Goal: Information Seeking & Learning: Check status

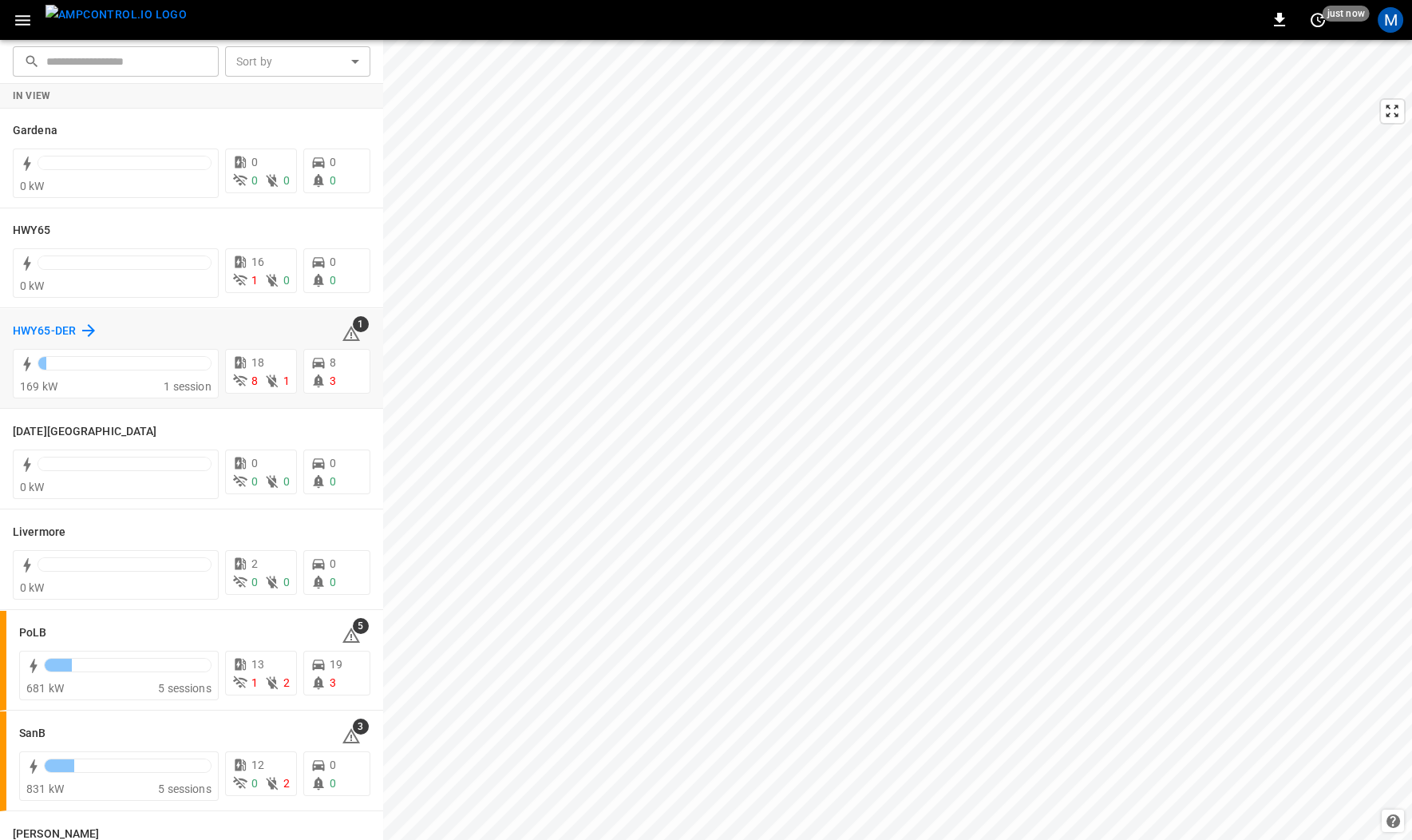
click at [71, 329] on h6 "HWY65-DER" at bounding box center [44, 331] width 63 height 17
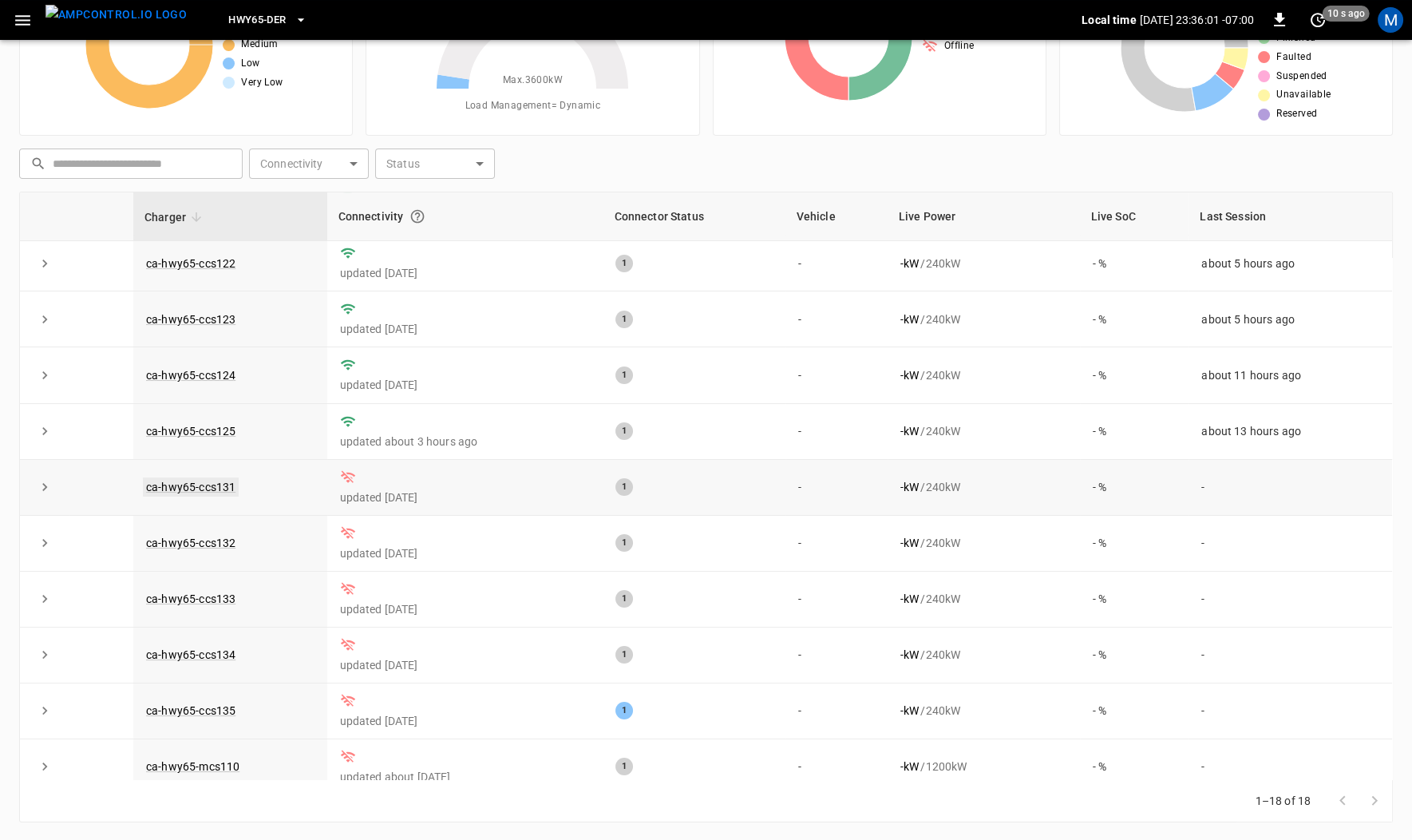
scroll to position [334, 0]
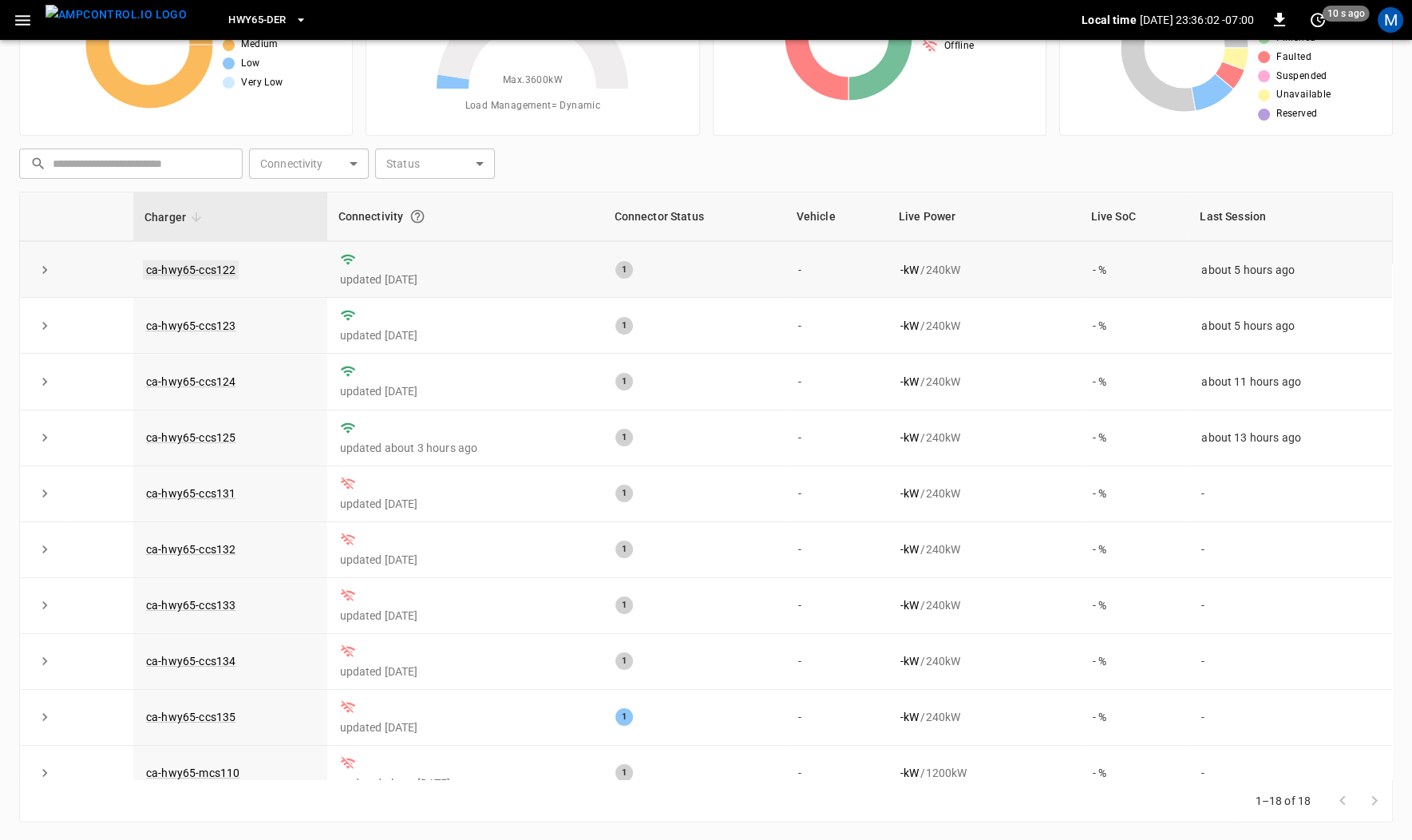
click at [213, 269] on link "ca-hwy65-ccs122" at bounding box center [190, 269] width 96 height 19
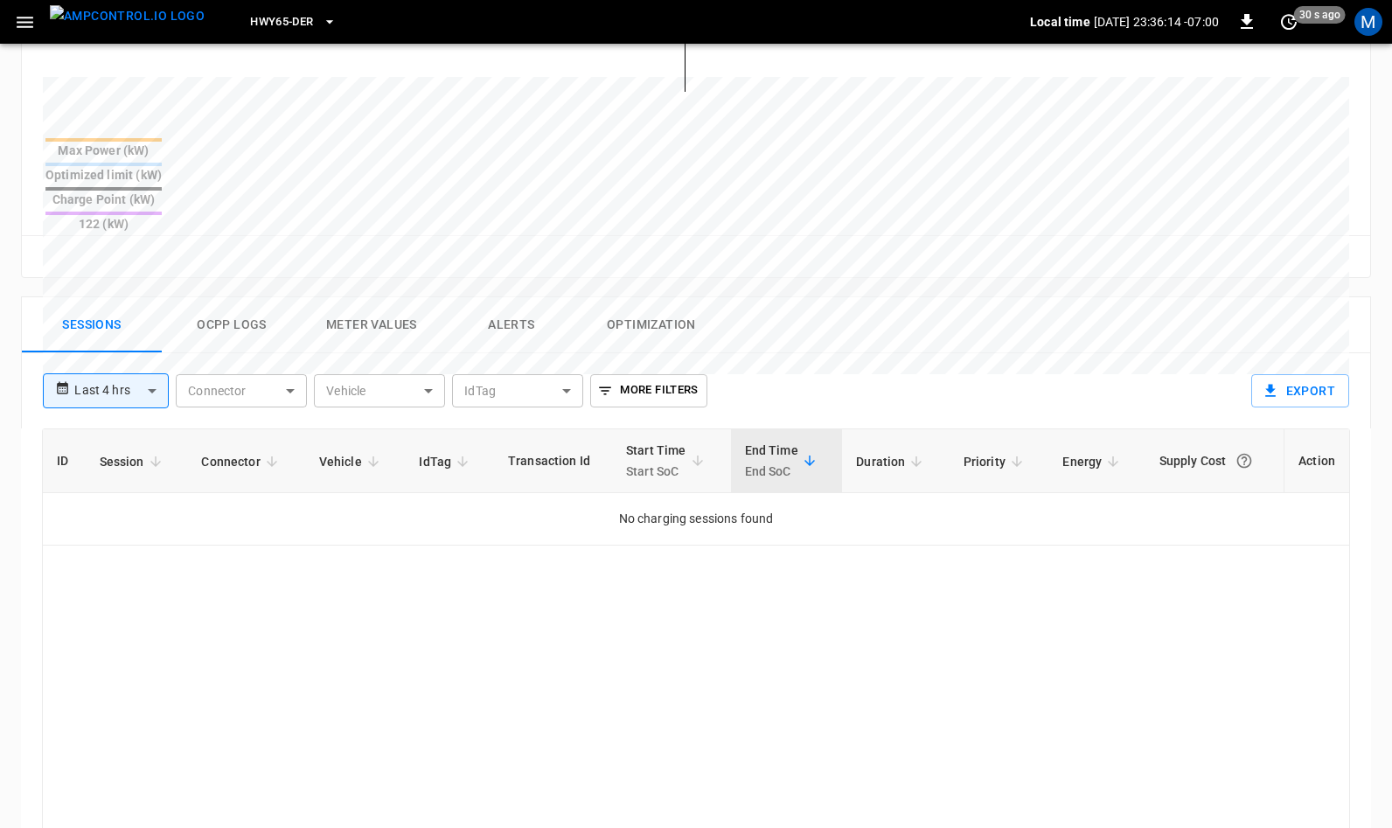
scroll to position [649, 0]
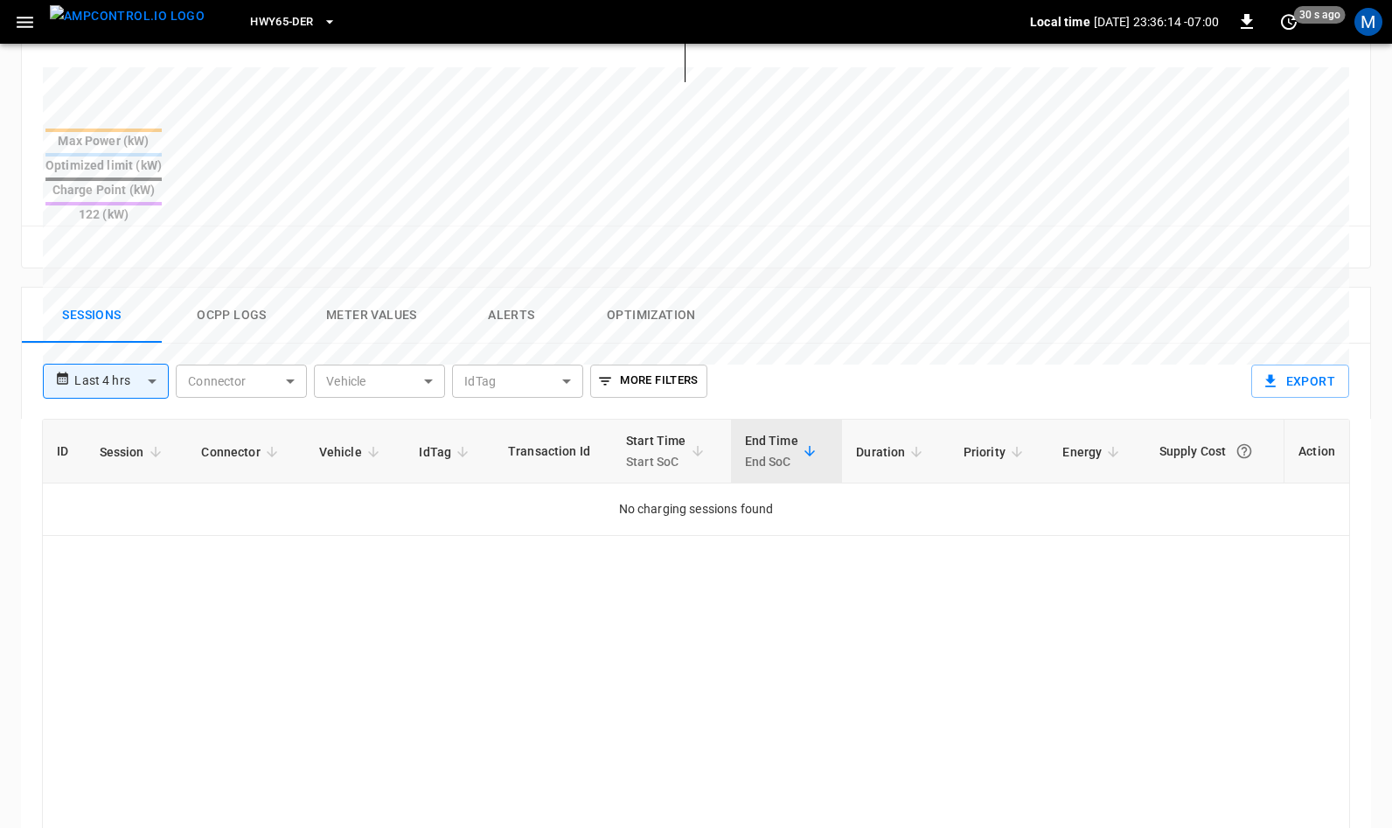
click at [99, 318] on body "**********" at bounding box center [696, 209] width 1392 height 1716
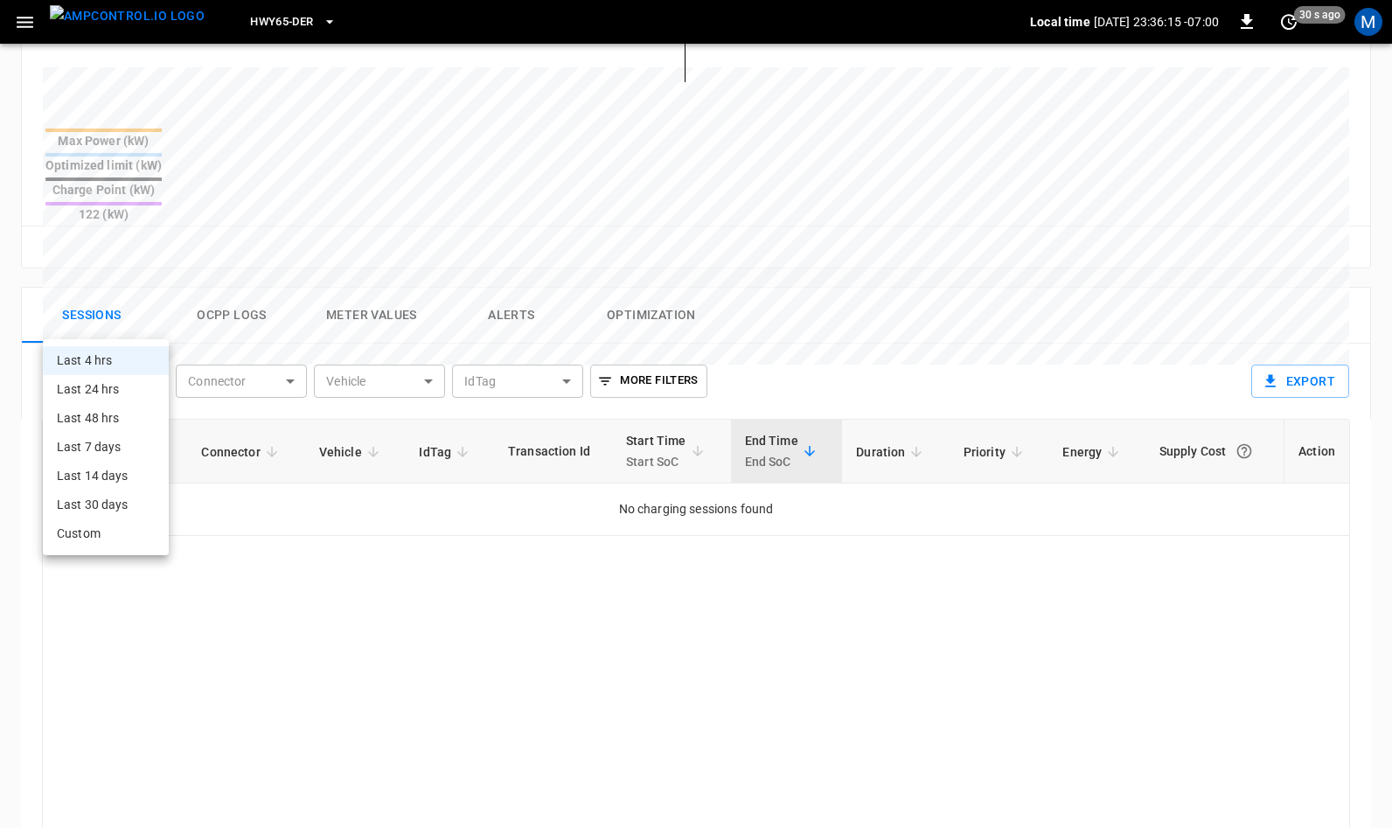
click at [105, 393] on li "Last 24 hrs" at bounding box center [106, 389] width 126 height 29
type input "**********"
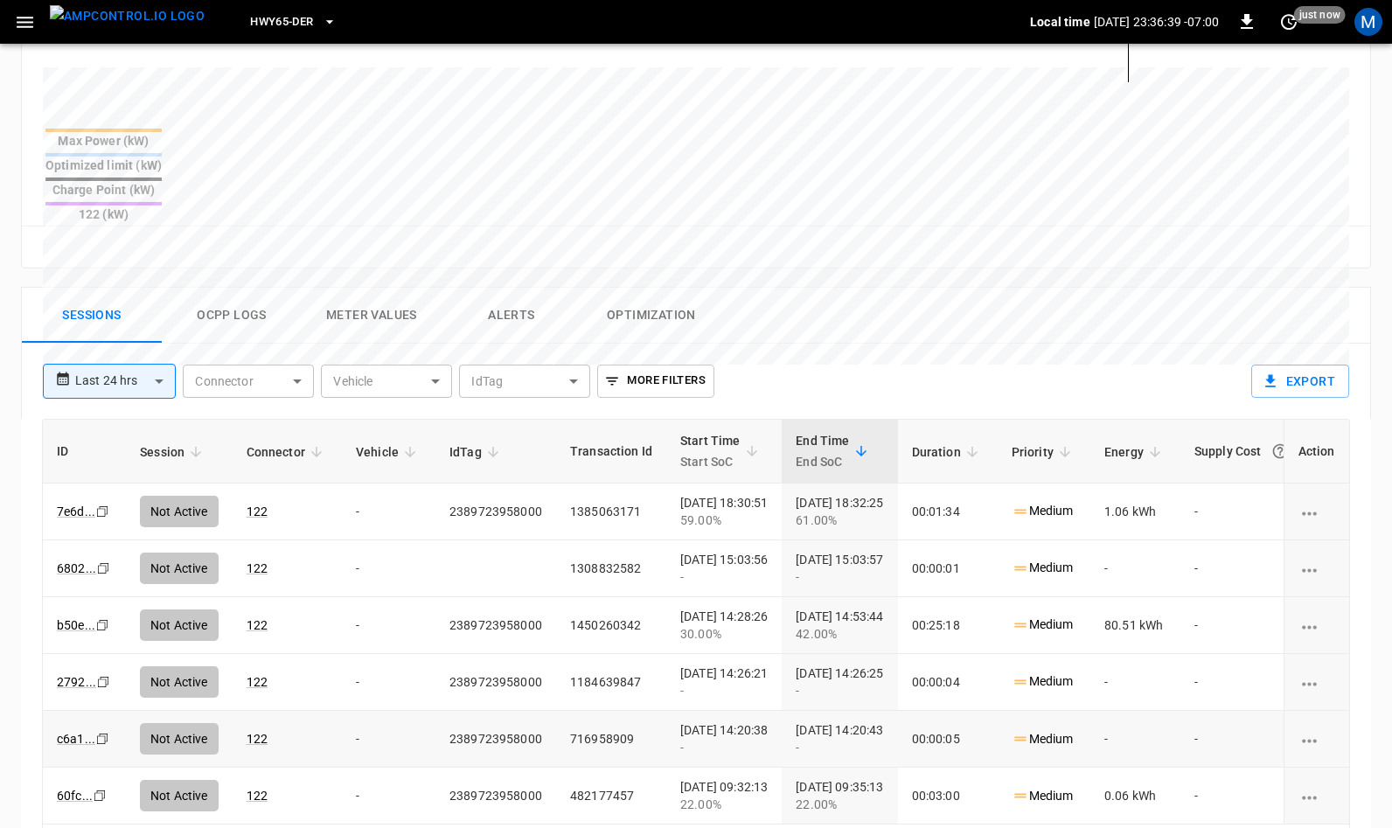
click at [103, 518] on icon "Copy" at bounding box center [102, 511] width 14 height 14
click at [99, 518] on icon "Copy" at bounding box center [102, 511] width 14 height 14
click at [101, 518] on icon "Copy" at bounding box center [102, 511] width 14 height 14
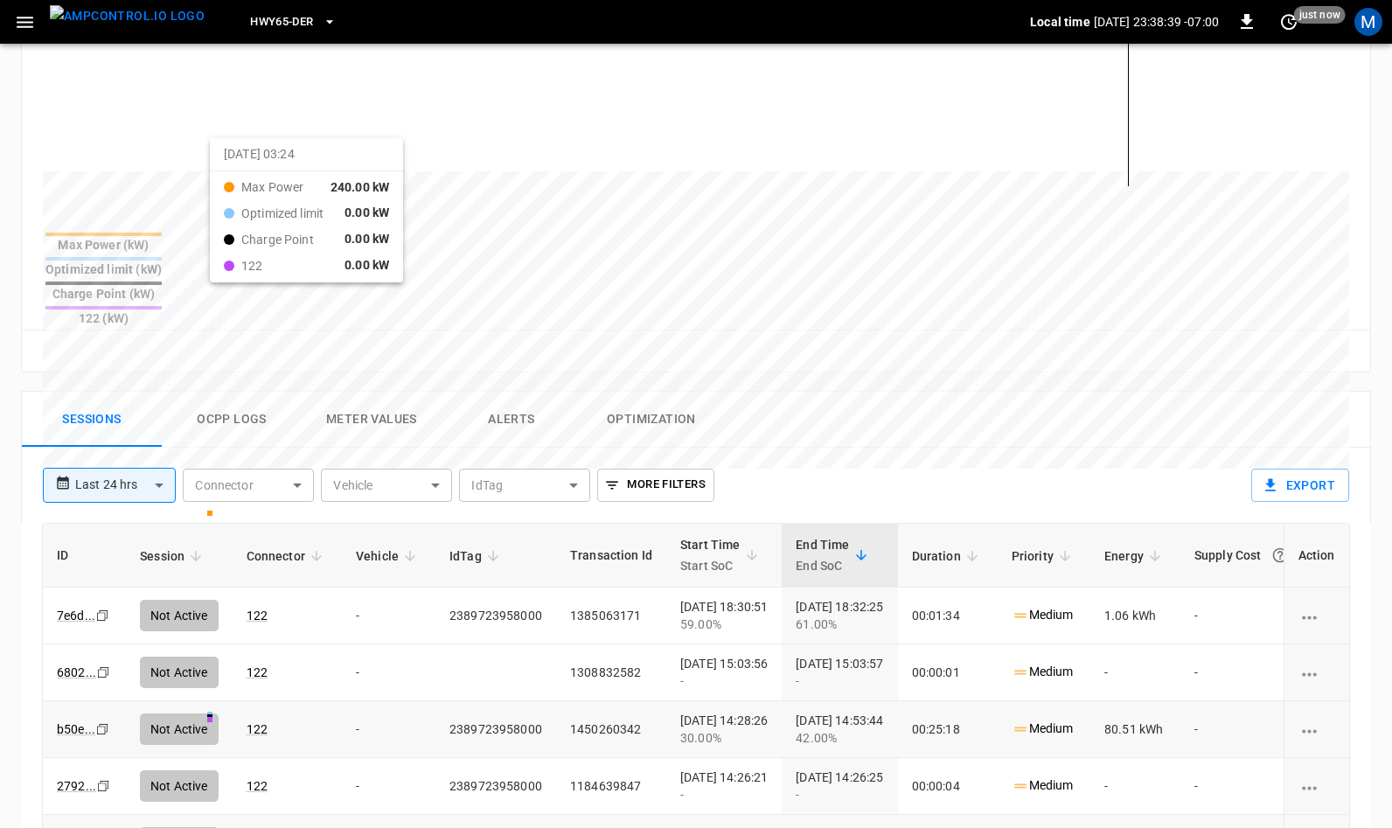
scroll to position [0, 0]
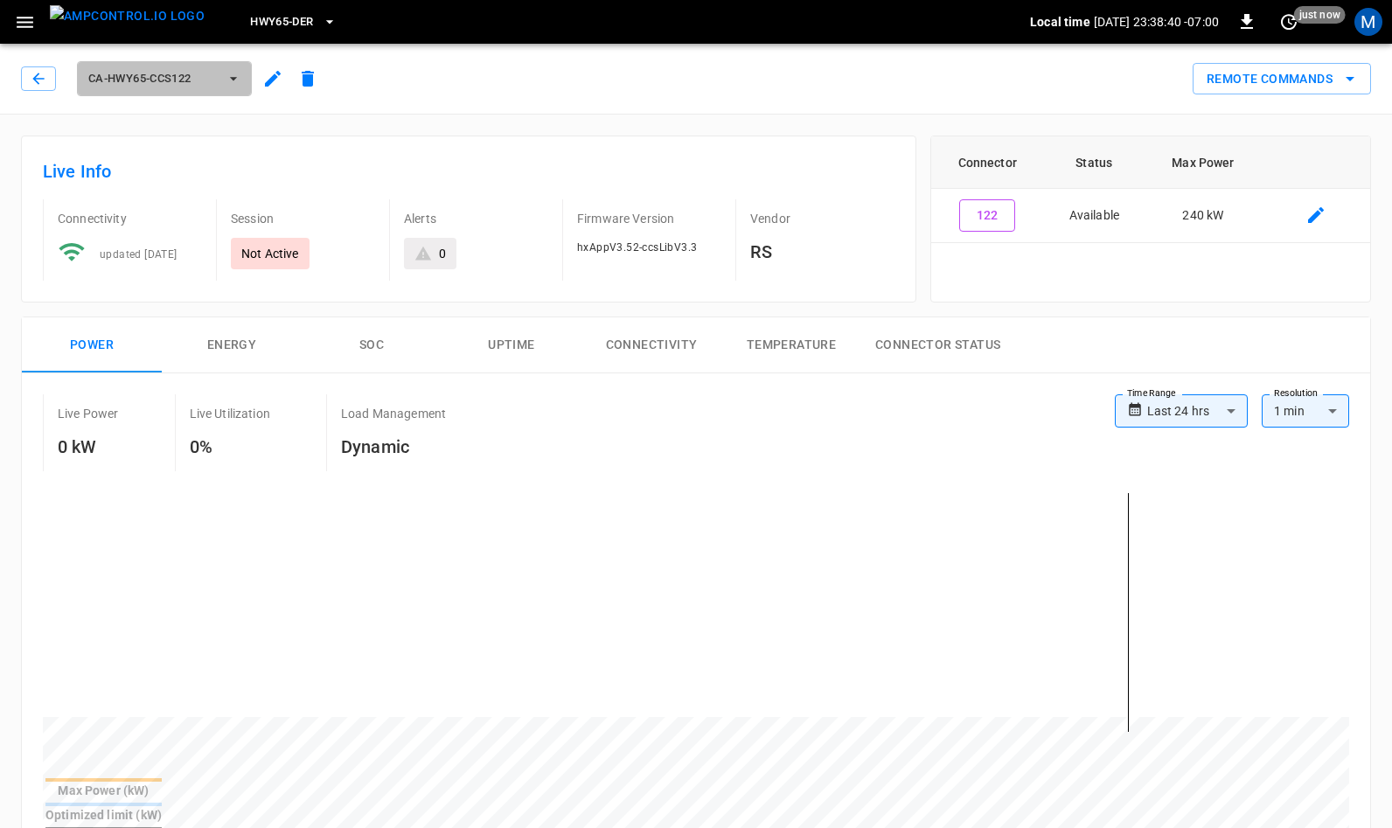
click at [221, 66] on button "ca-hwy65-ccs122" at bounding box center [164, 78] width 175 height 35
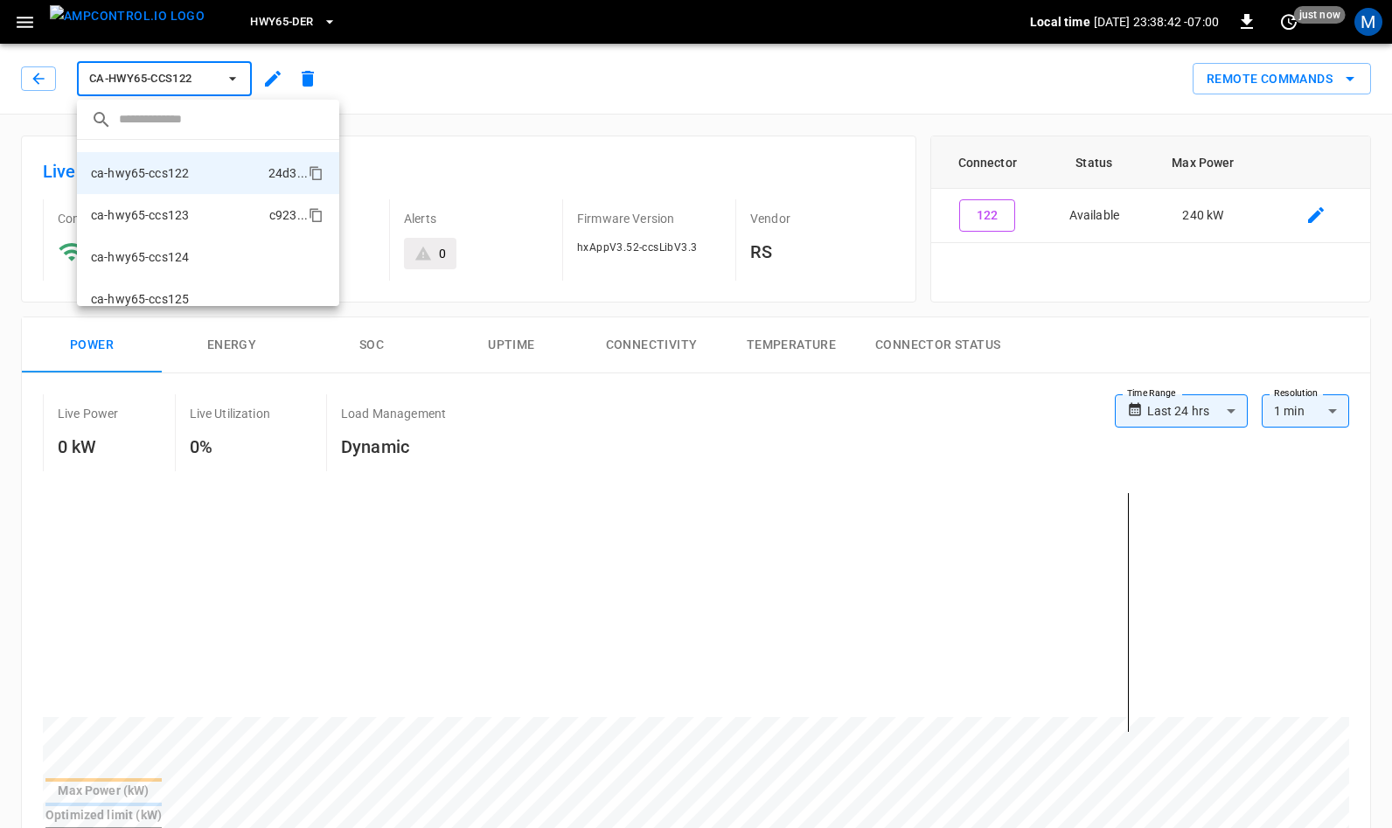
scroll to position [176, 0]
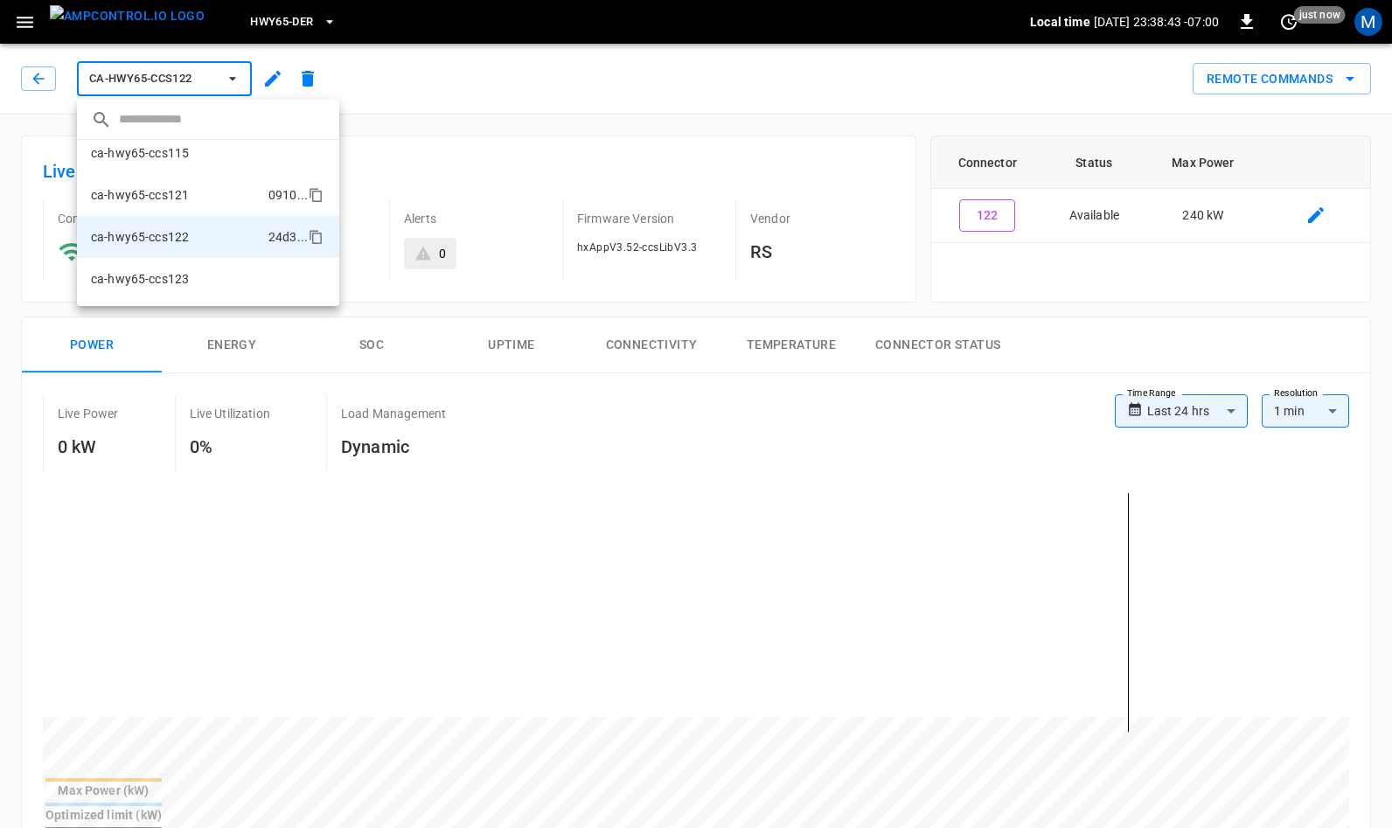
click at [184, 197] on p "ca-hwy65-ccs121" at bounding box center [140, 194] width 98 height 17
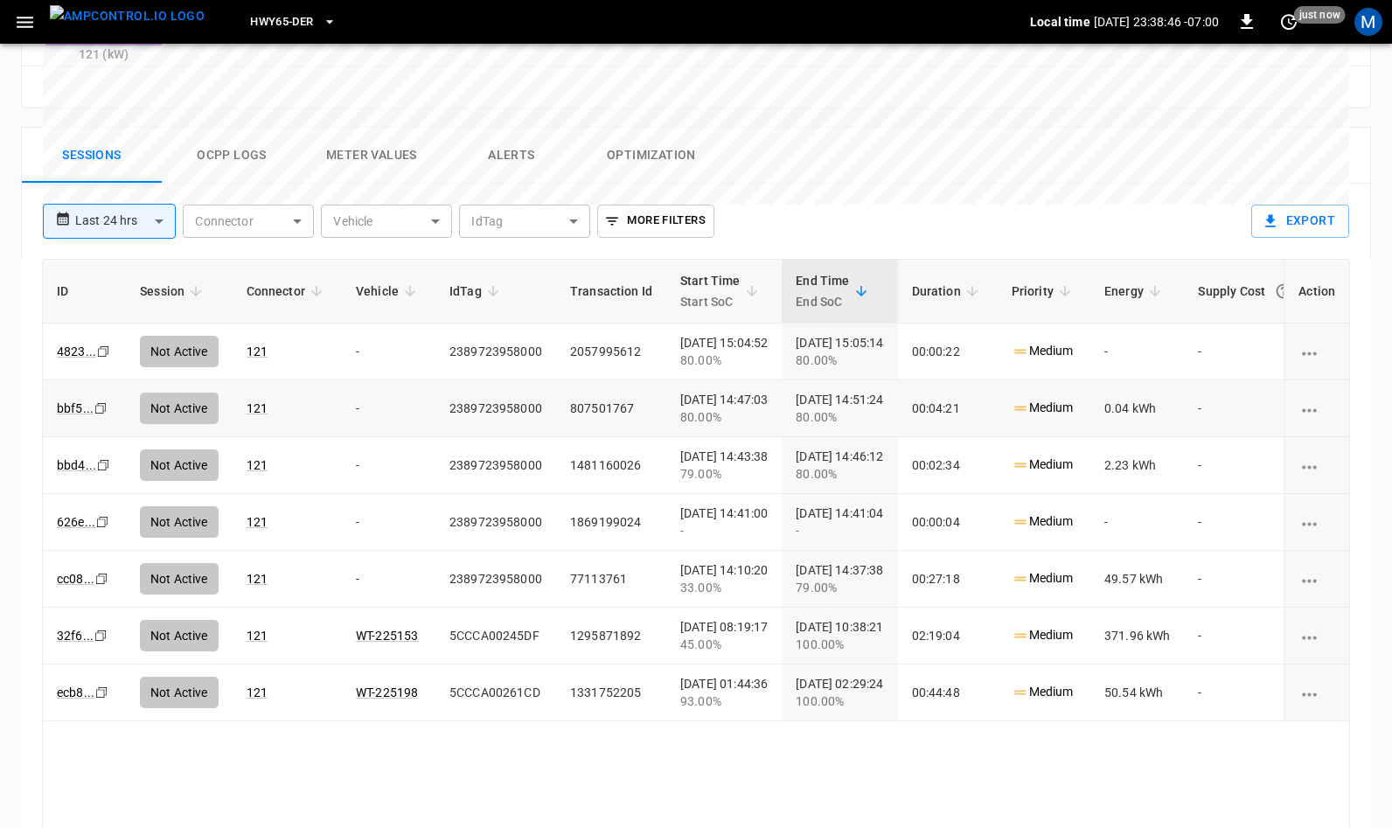
scroll to position [832, 0]
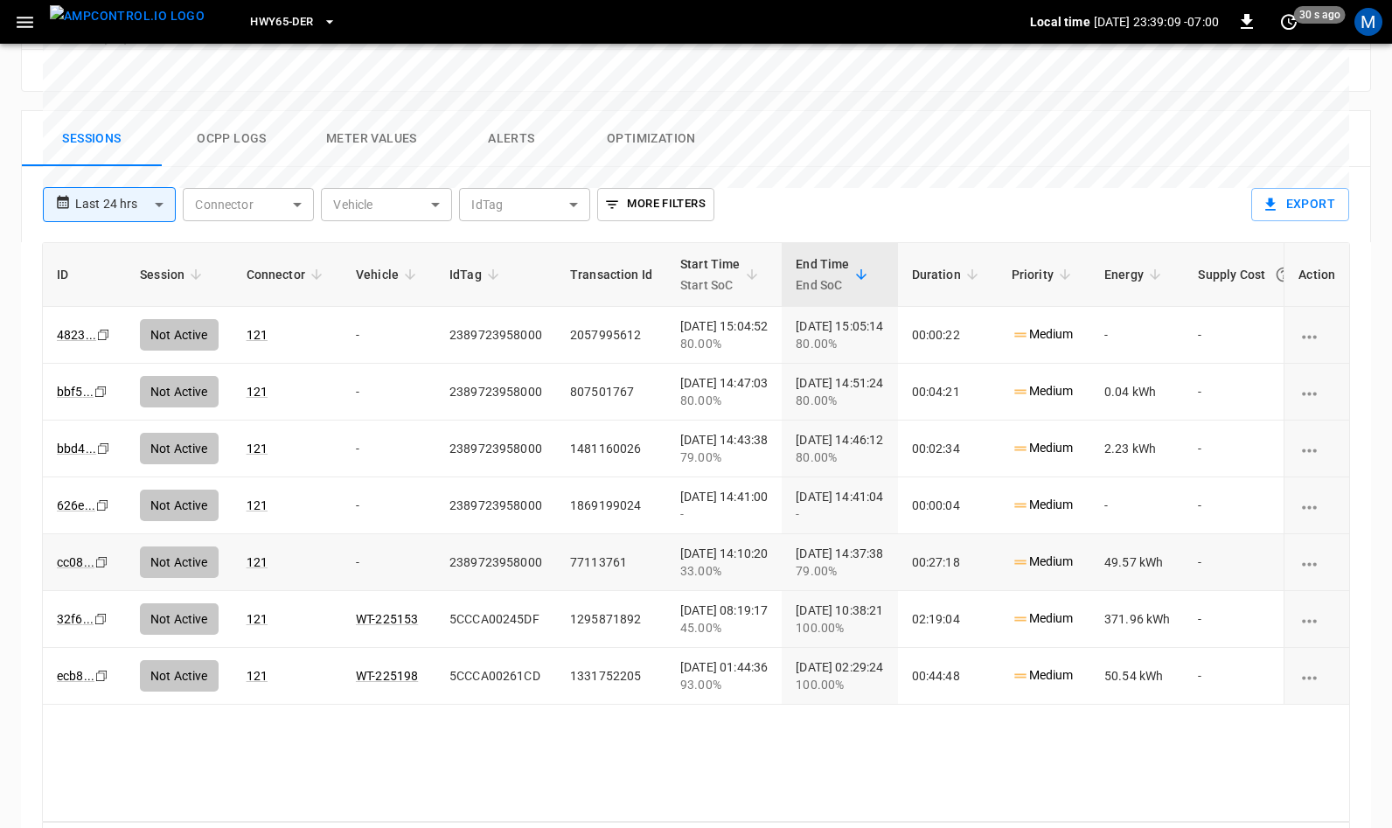
click at [101, 342] on icon "Copy" at bounding box center [103, 335] width 14 height 14
click at [100, 342] on icon "Copy" at bounding box center [103, 335] width 14 height 14
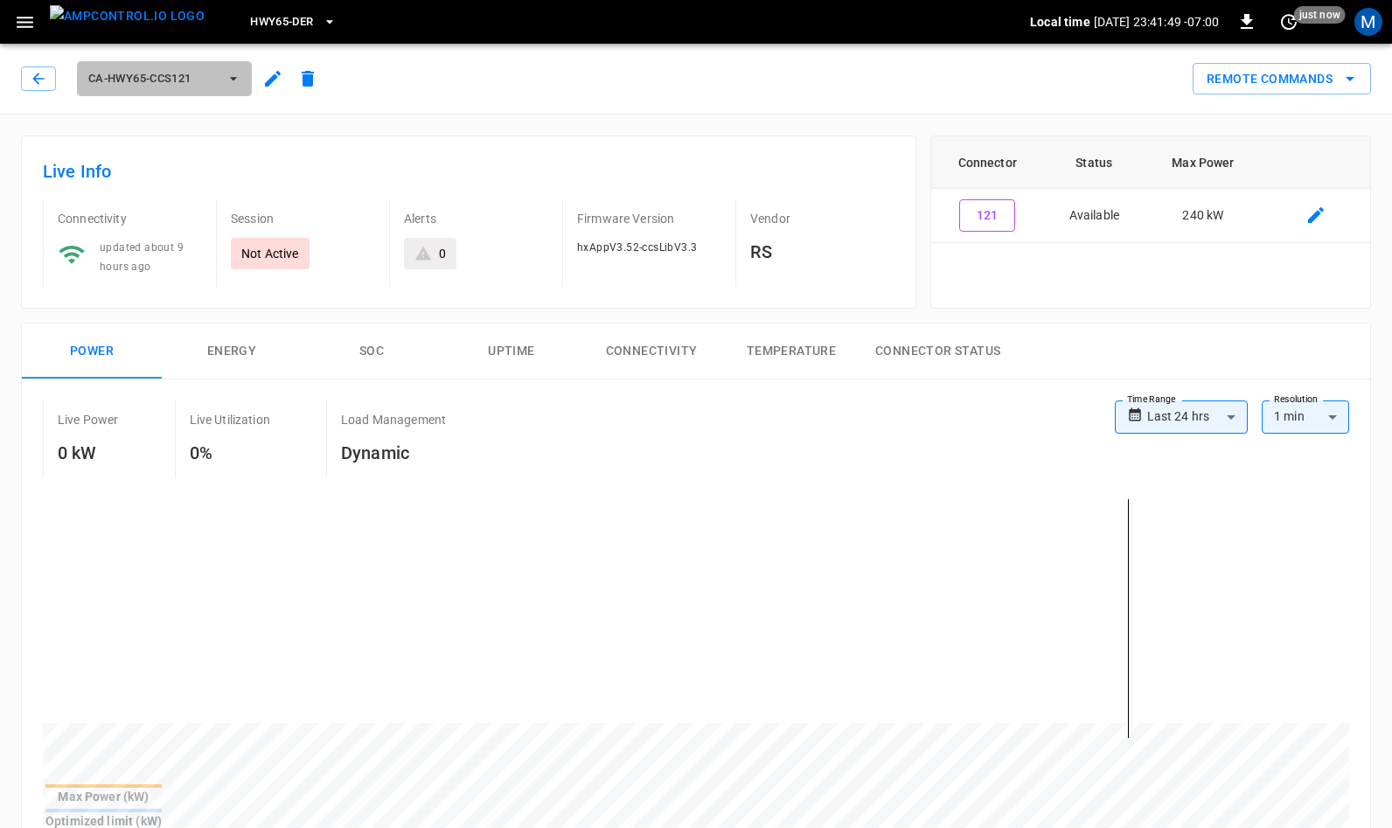
click at [226, 83] on icon "button" at bounding box center [233, 78] width 17 height 17
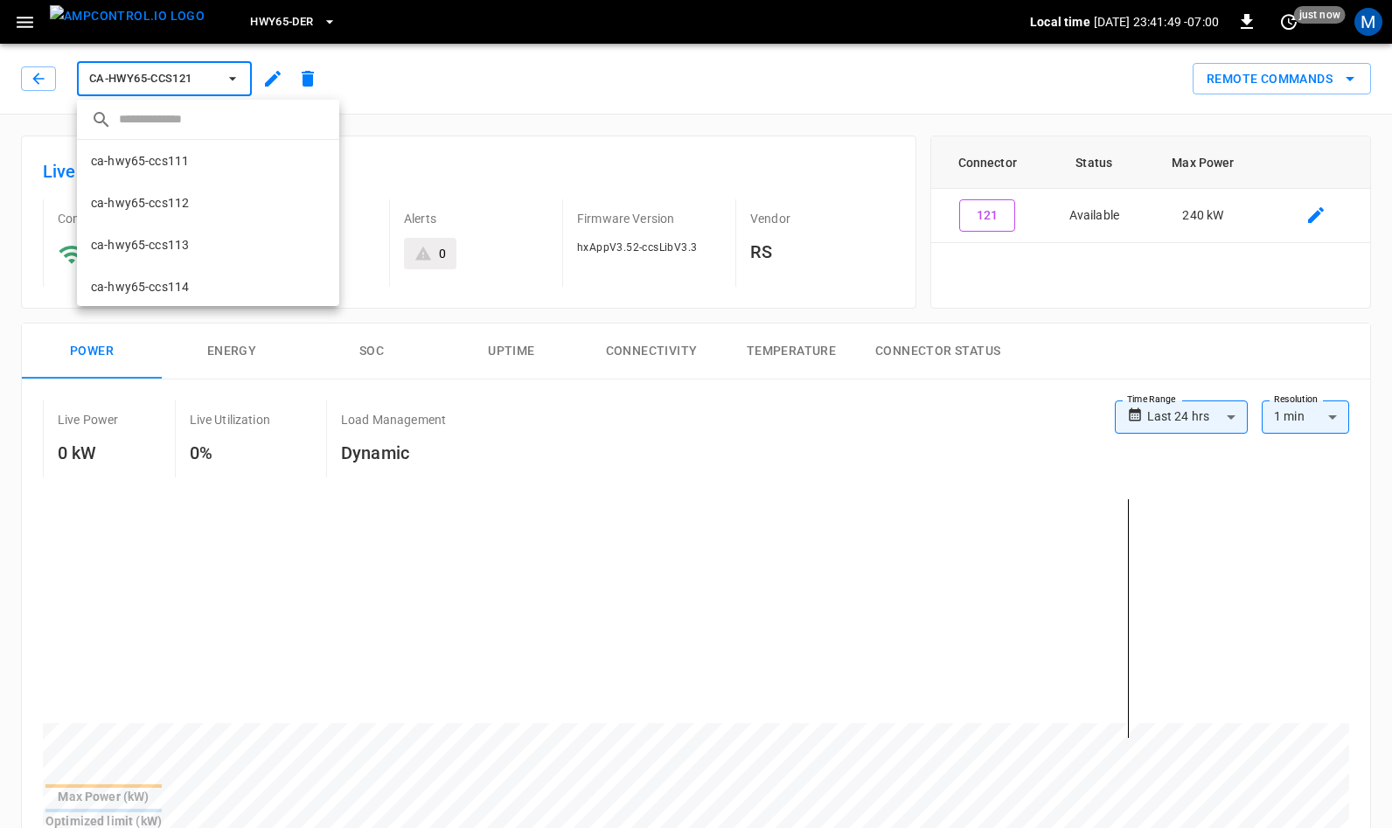
scroll to position [198, 0]
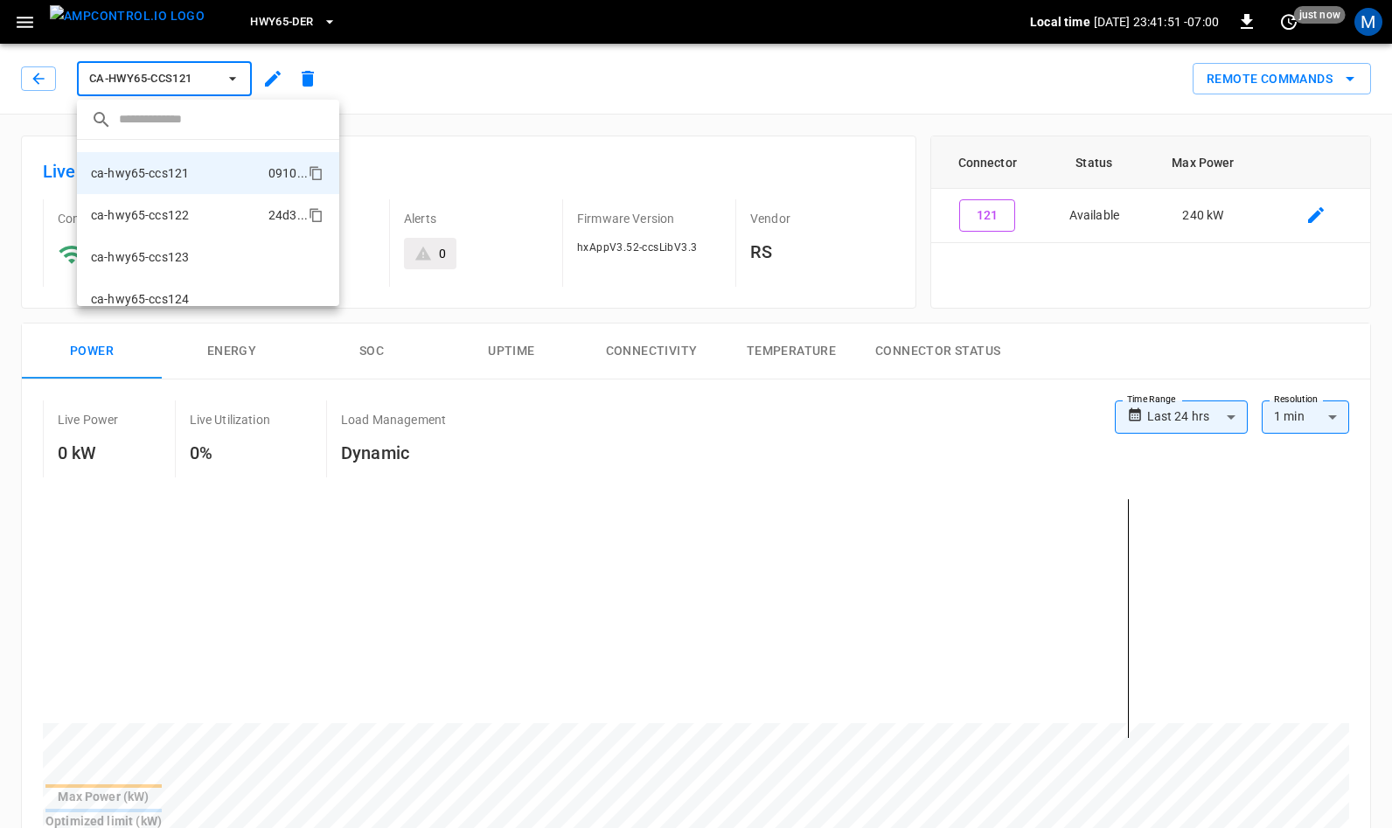
click at [199, 212] on li "ca-hwy65-ccs122 24d3 ..." at bounding box center [208, 215] width 262 height 42
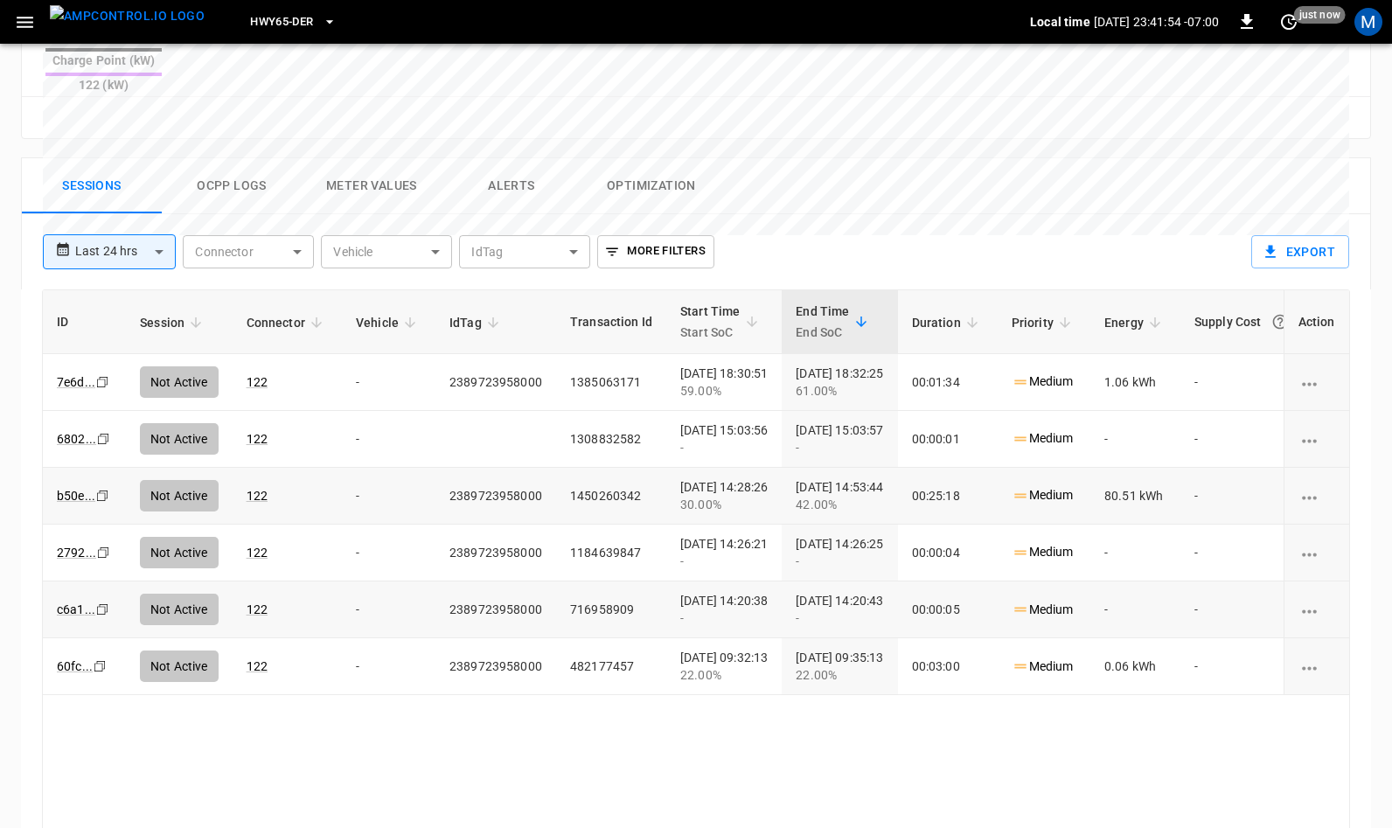
scroll to position [786, 0]
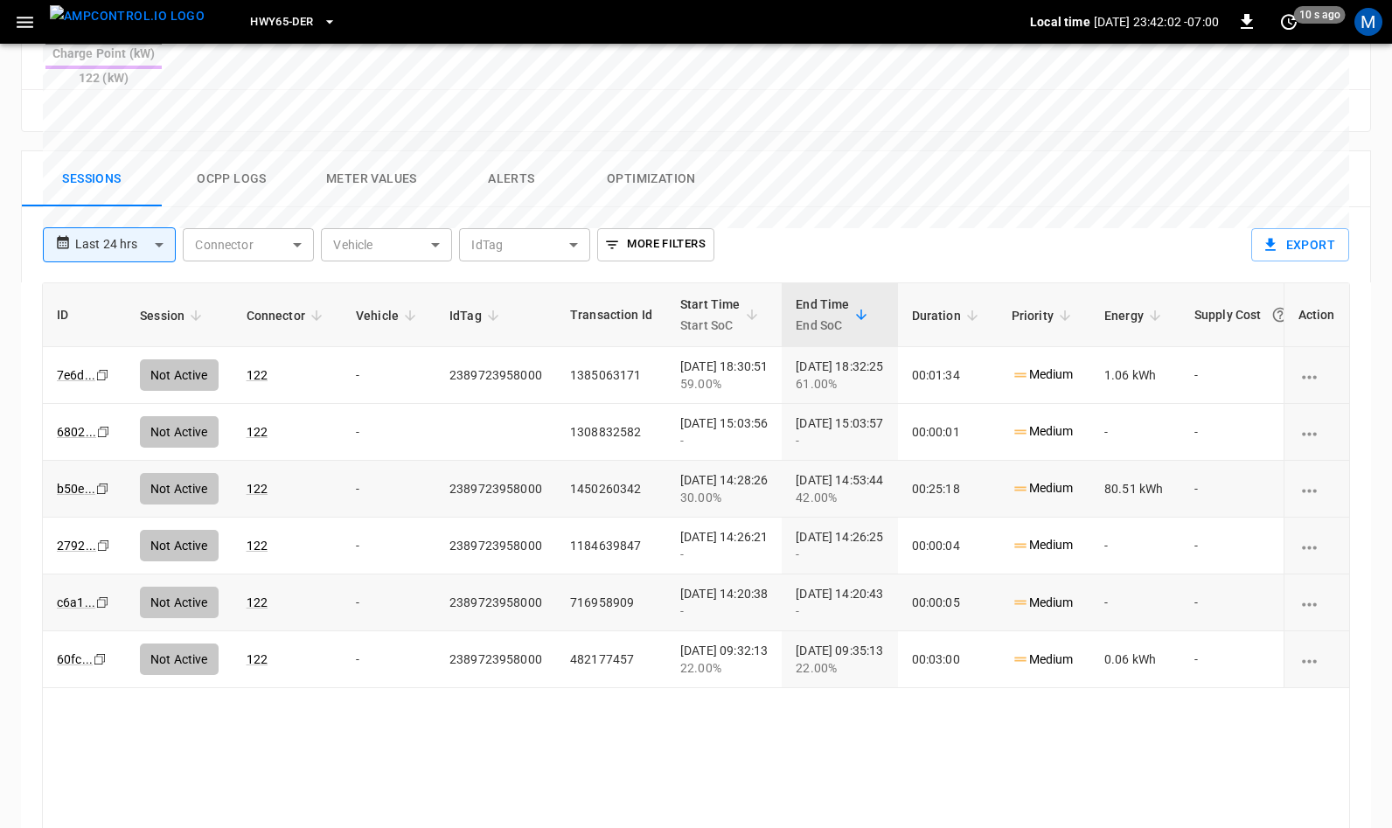
click at [100, 382] on icon "Copy" at bounding box center [102, 375] width 14 height 14
click at [100, 370] on icon "copy" at bounding box center [102, 375] width 10 height 10
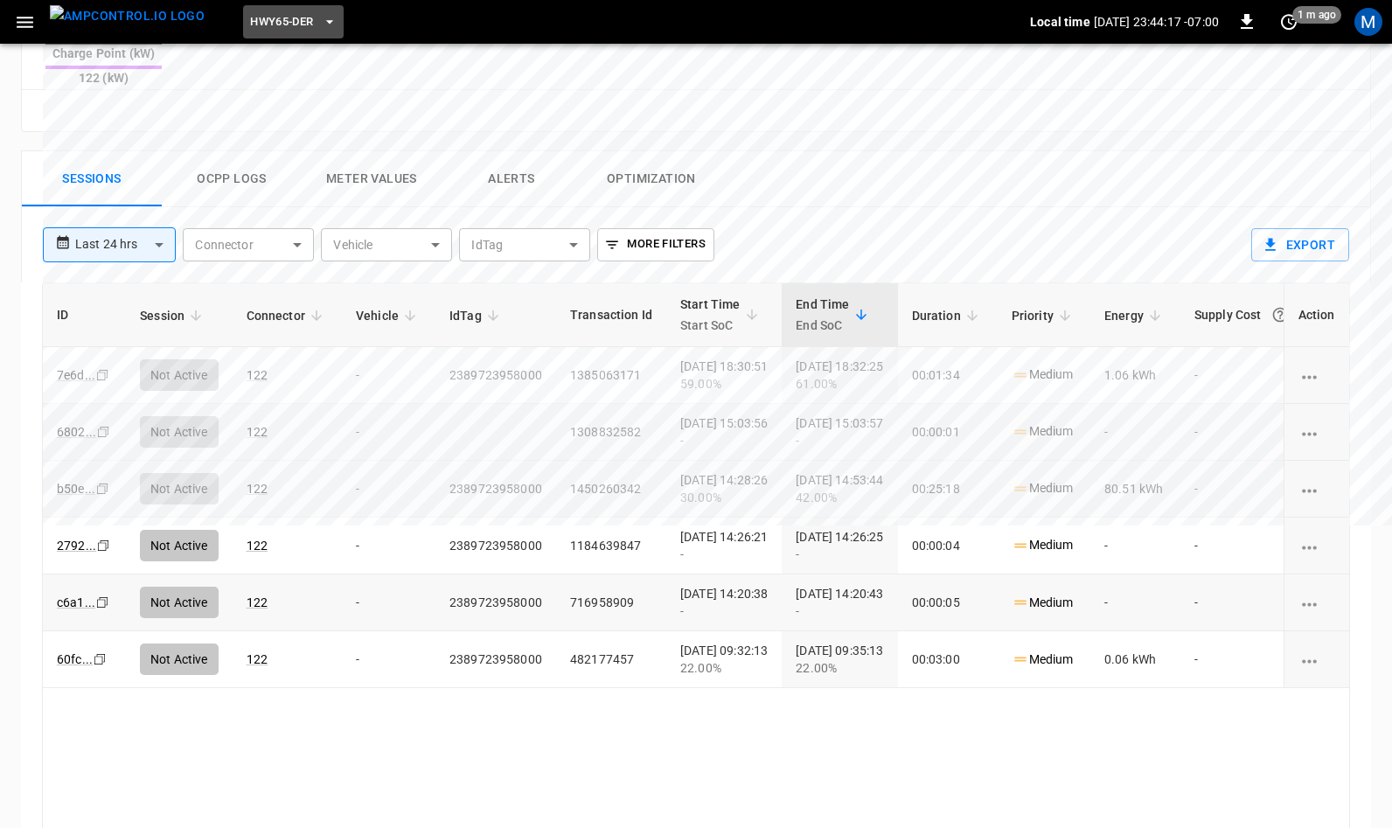
click at [275, 24] on span "HWY65-DER" at bounding box center [281, 22] width 63 height 20
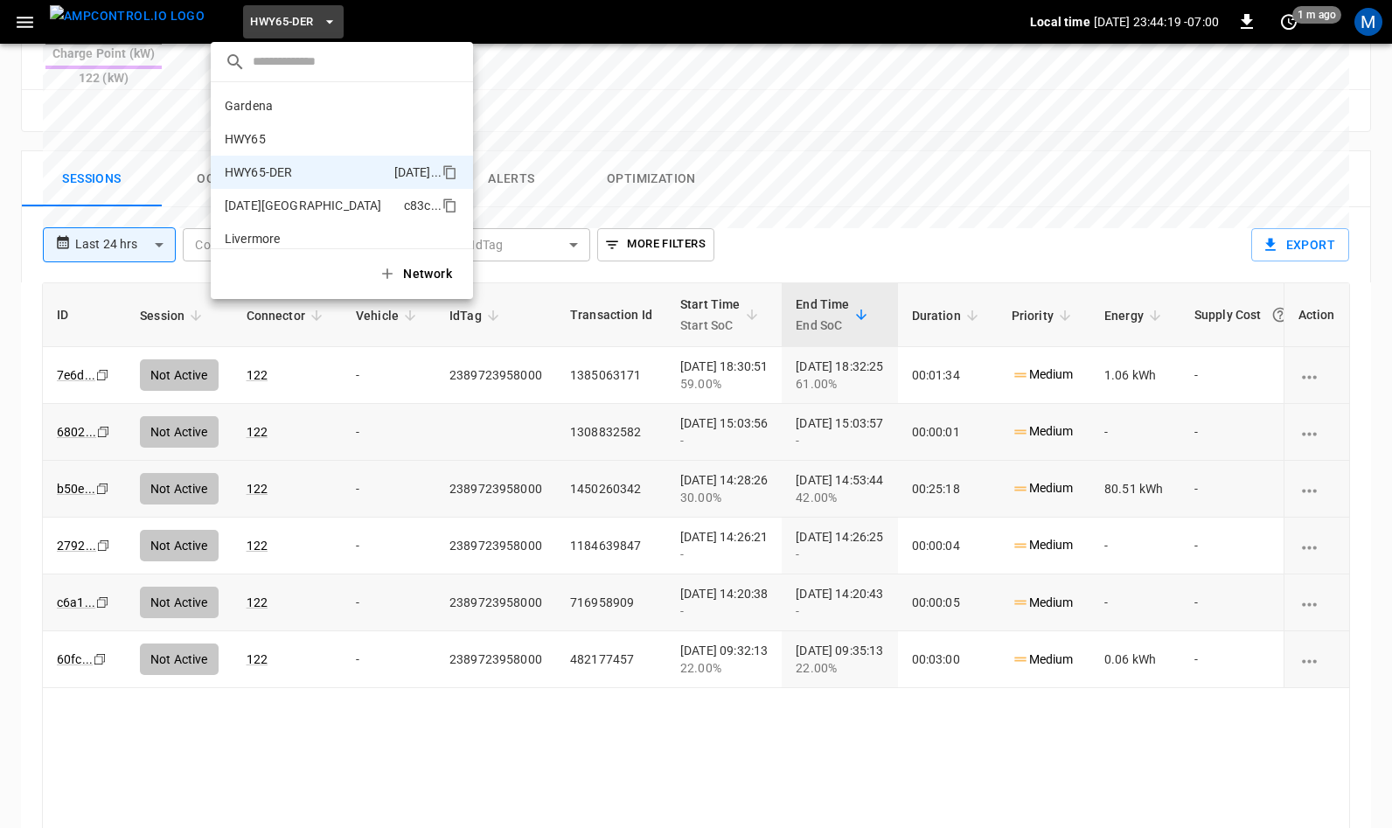
click at [261, 197] on p "[DATE][GEOGRAPHIC_DATA]" at bounding box center [303, 205] width 156 height 17
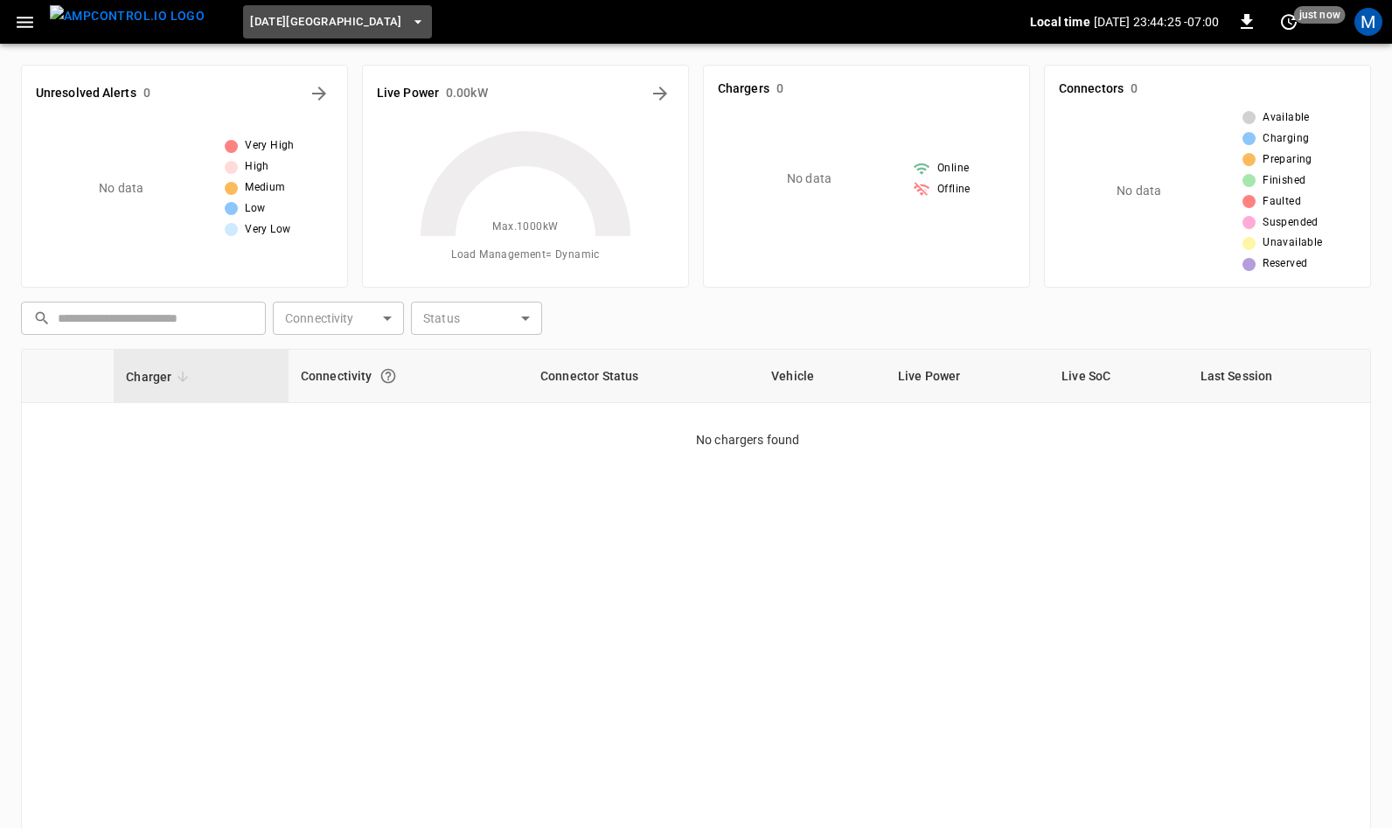
click at [304, 20] on span "[DATE][GEOGRAPHIC_DATA]" at bounding box center [326, 22] width 152 height 20
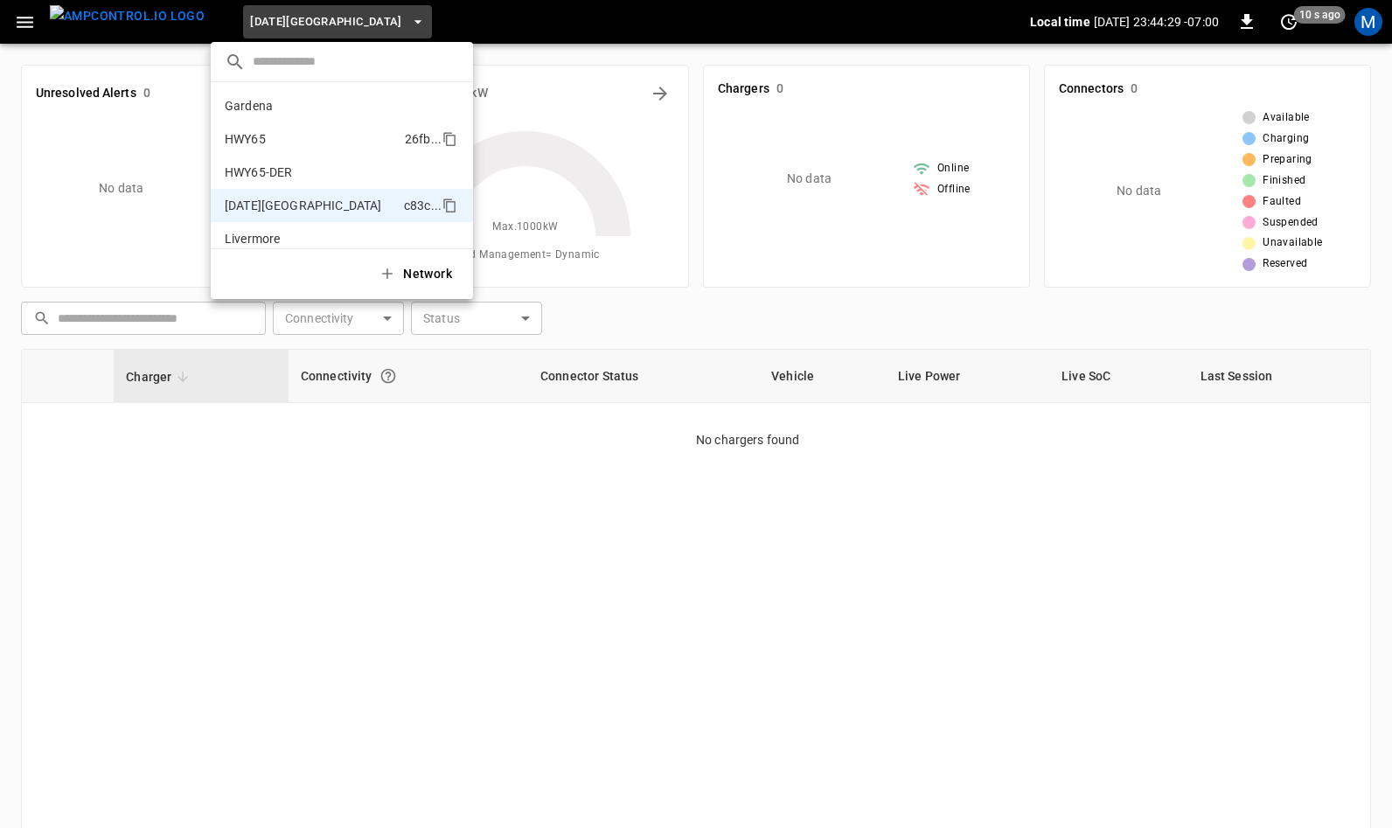
click at [271, 135] on li "HWY65 26fb ..." at bounding box center [342, 138] width 262 height 33
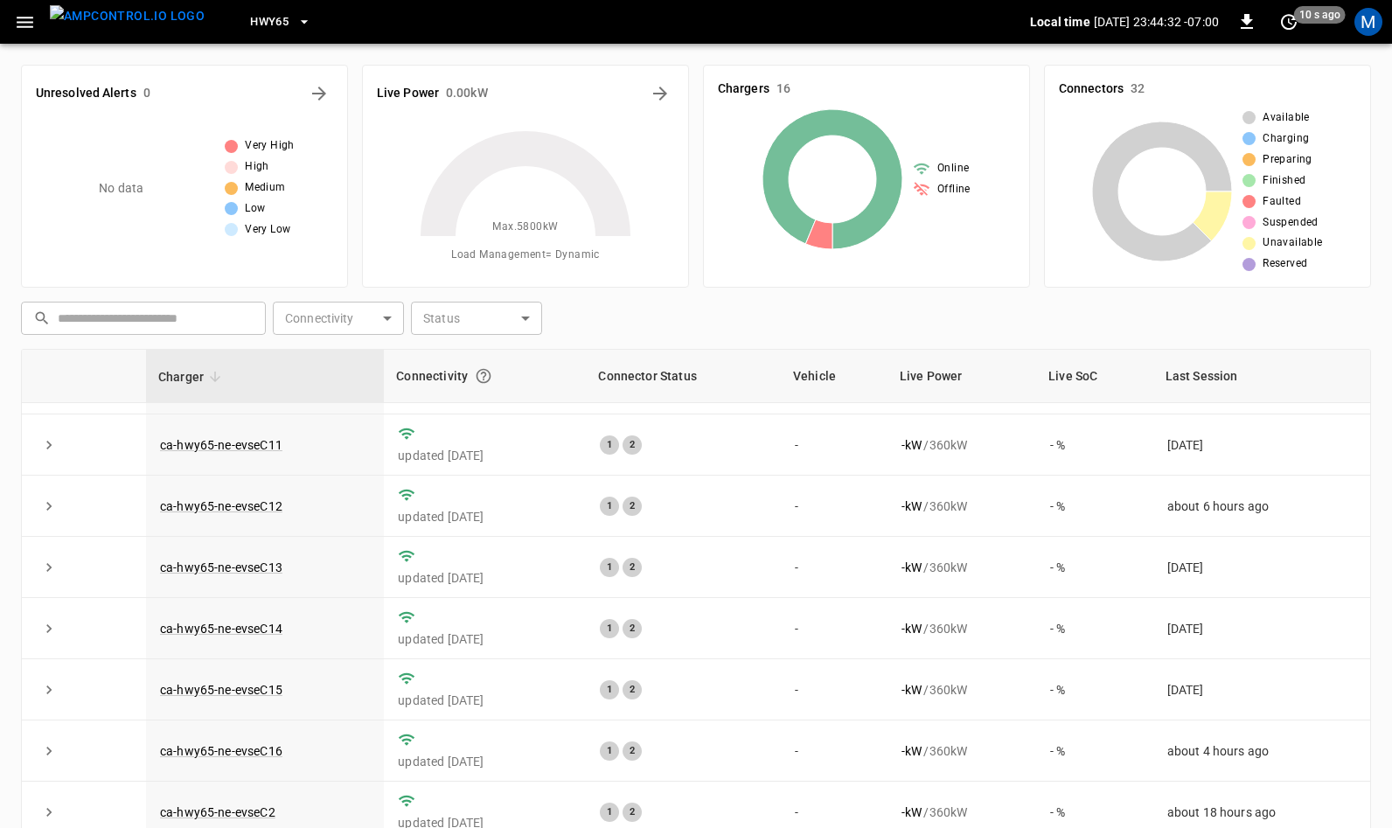
scroll to position [115, 0]
click at [222, 682] on link "ca-hwy65-ne-evseC15" at bounding box center [220, 686] width 129 height 21
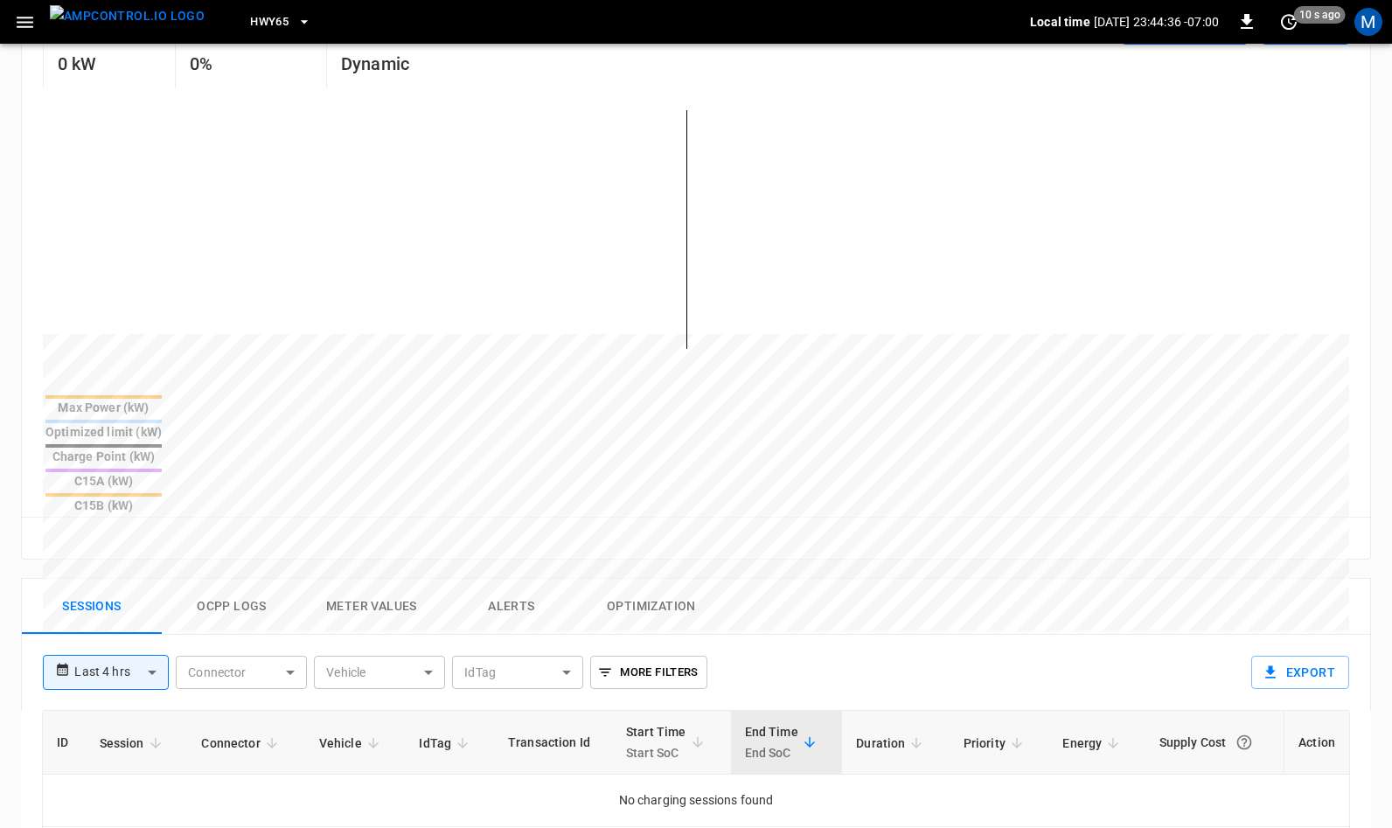
scroll to position [384, 0]
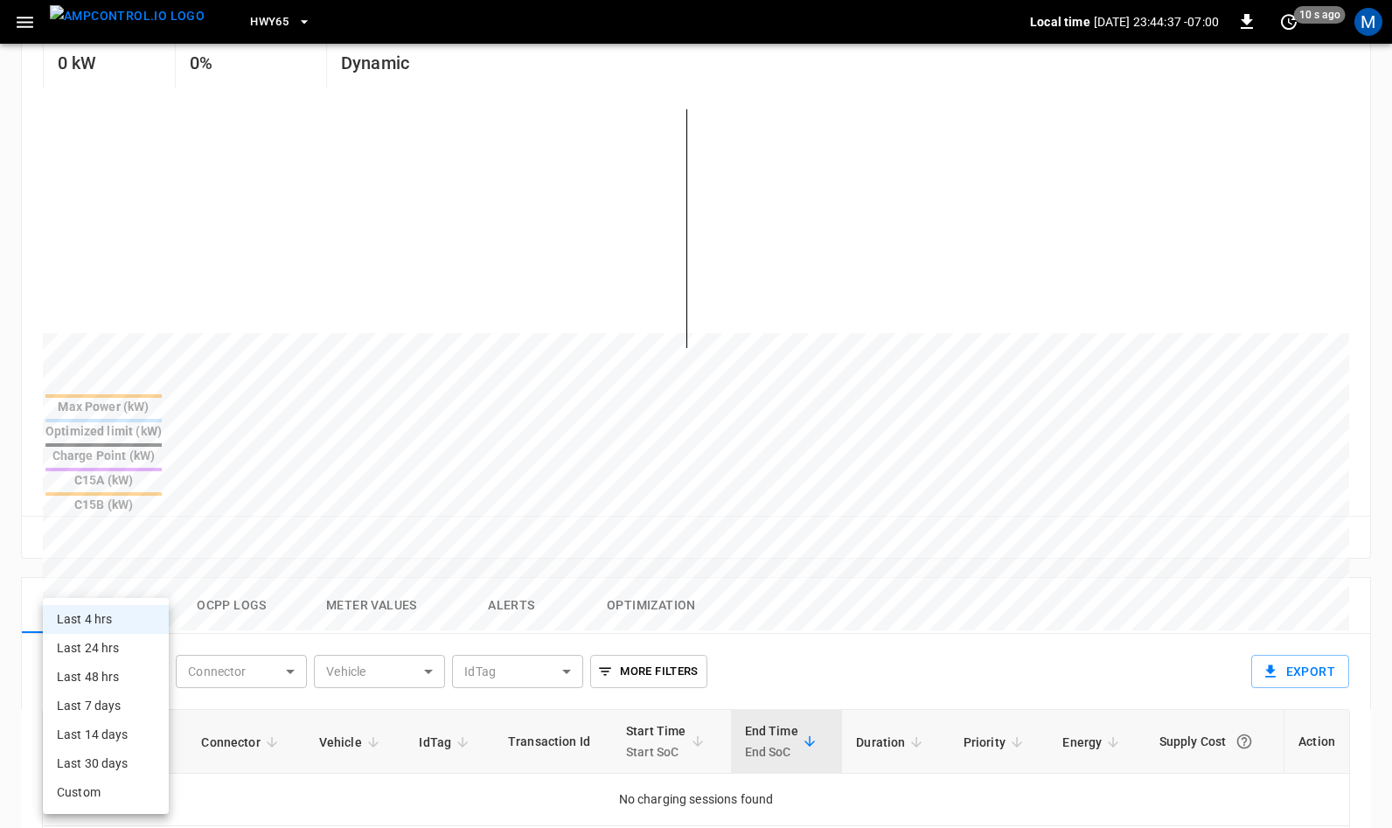
click at [136, 588] on body "**********" at bounding box center [696, 486] width 1392 height 1740
click at [111, 641] on li "Last 24 hrs" at bounding box center [106, 648] width 126 height 29
type input "**********"
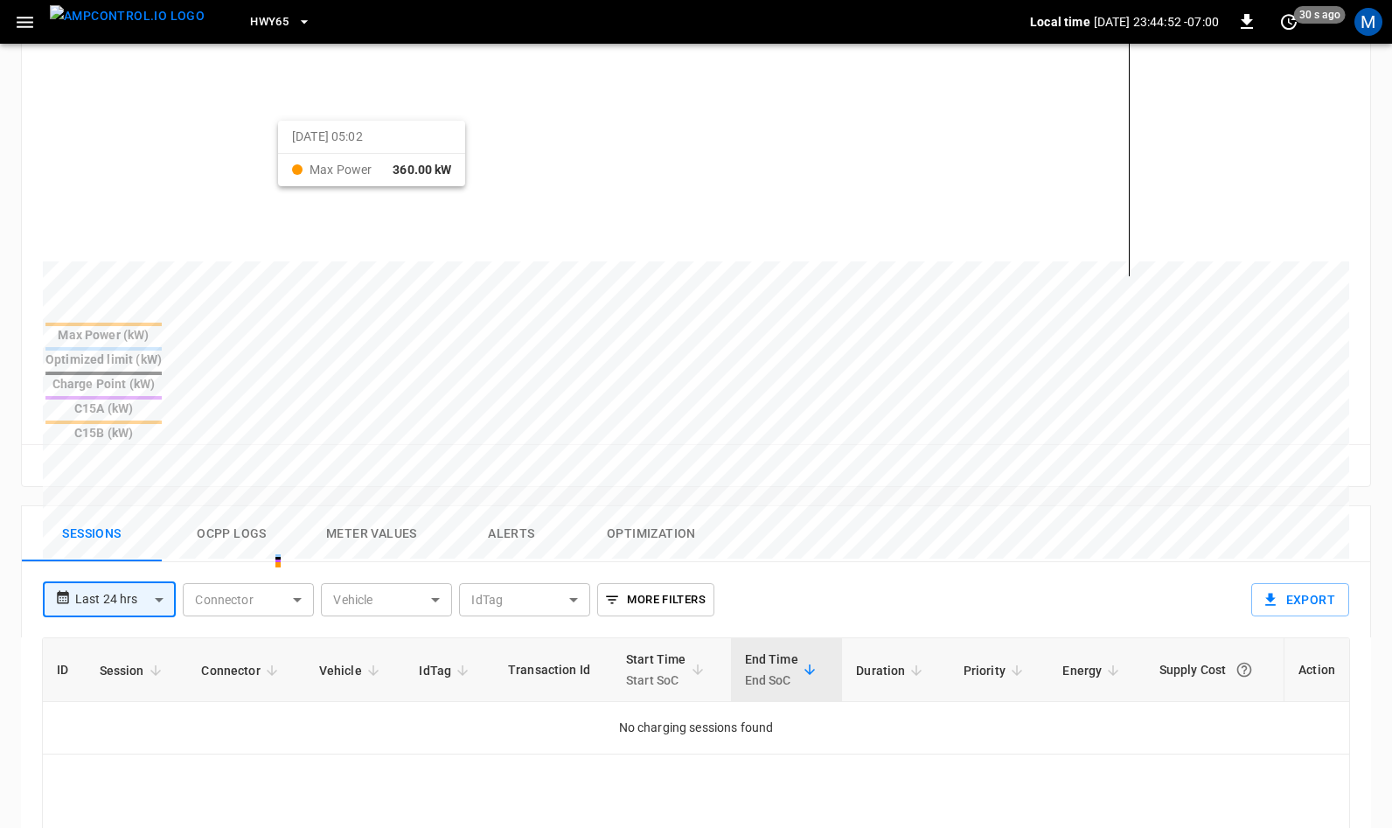
scroll to position [464, 0]
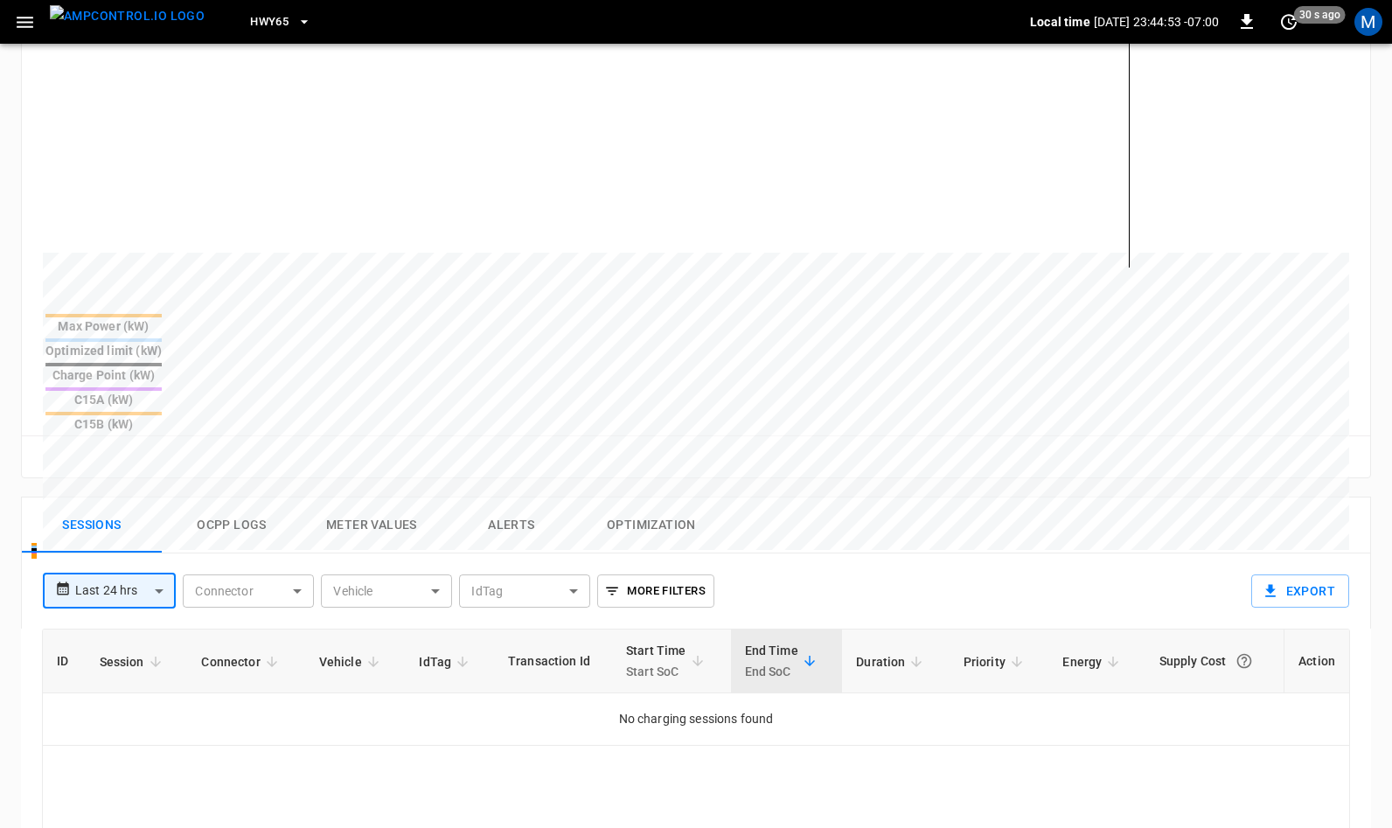
click at [142, 505] on body "**********" at bounding box center [696, 406] width 1392 height 1740
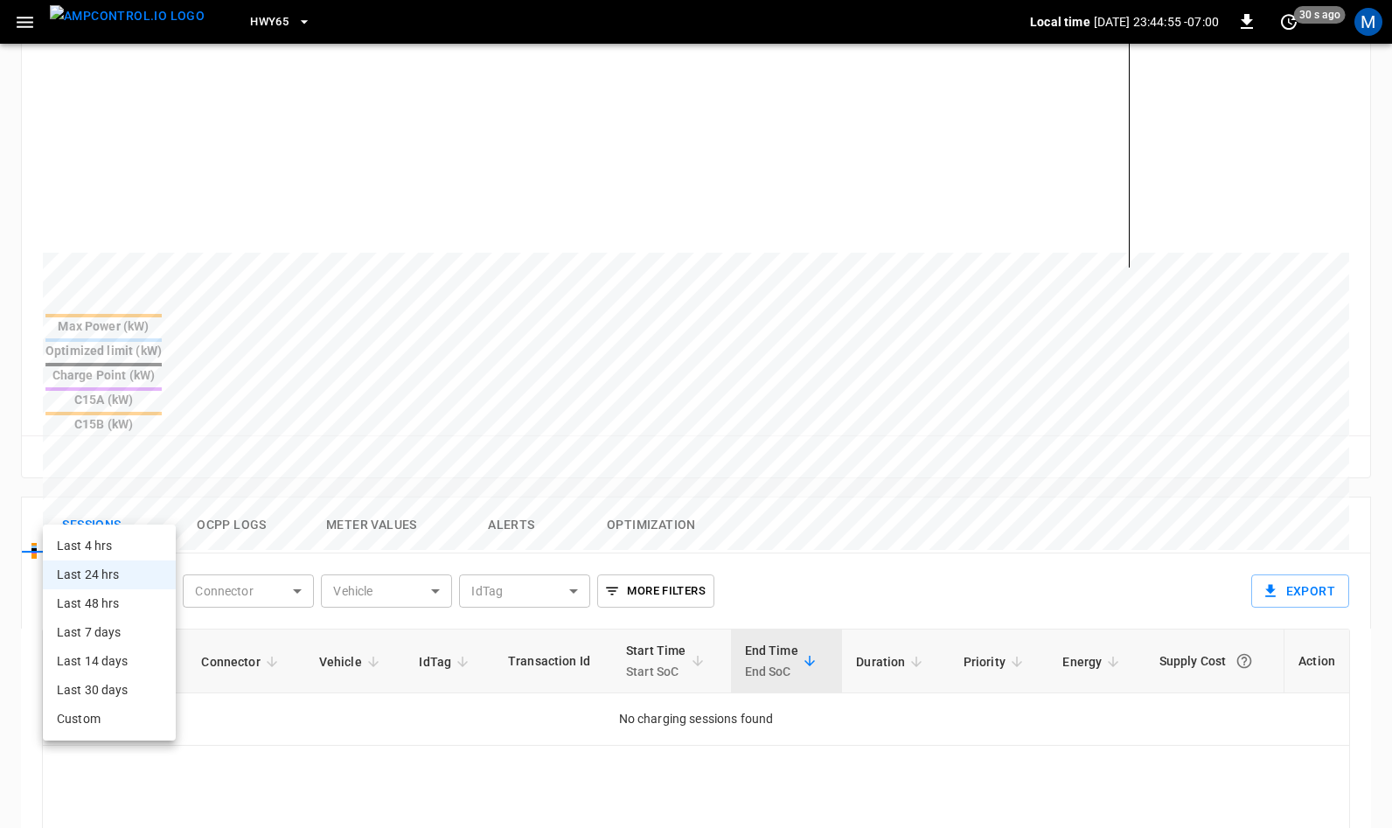
click at [106, 599] on li "Last 48 hrs" at bounding box center [109, 603] width 133 height 29
type input "**********"
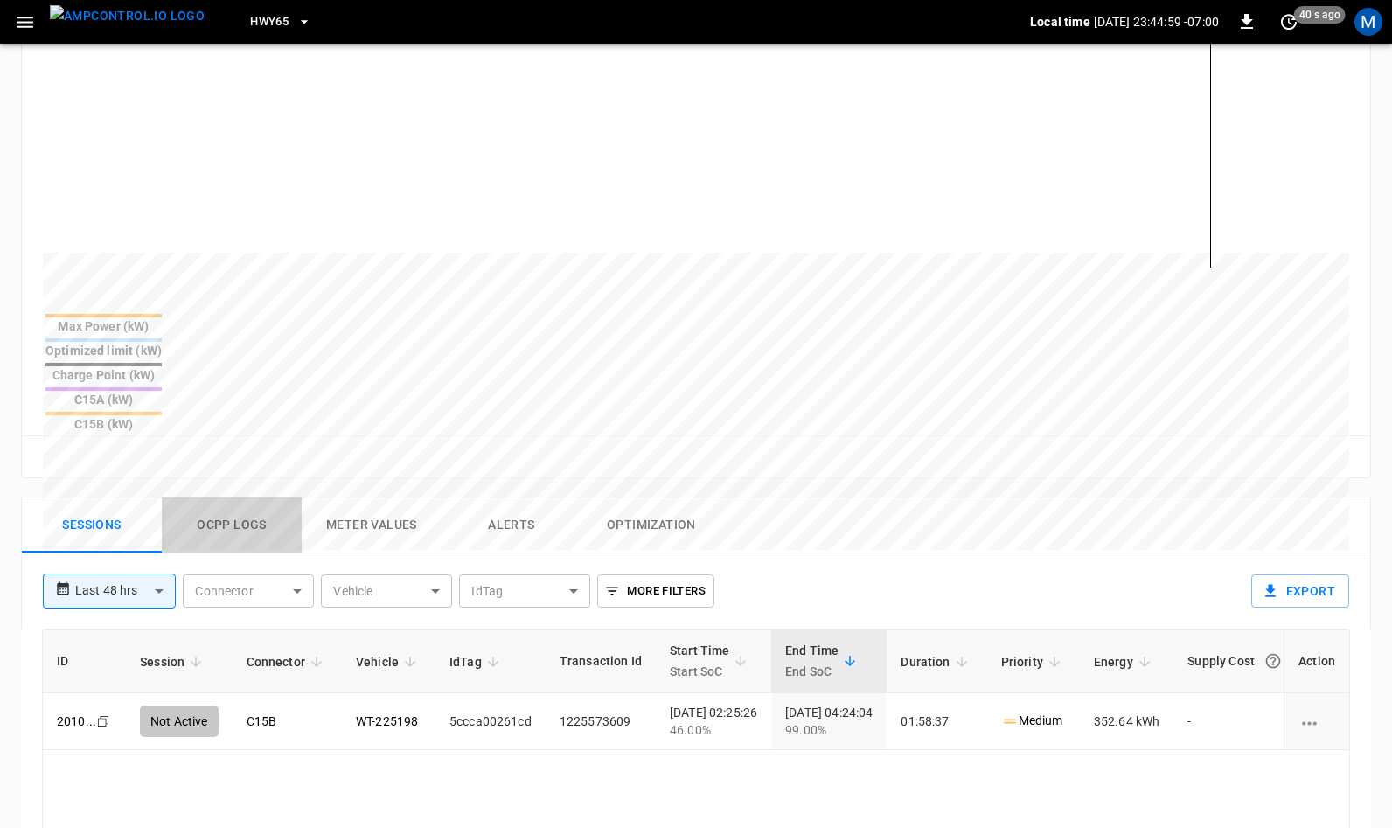
click at [247, 497] on button "Ocpp logs" at bounding box center [232, 525] width 140 height 56
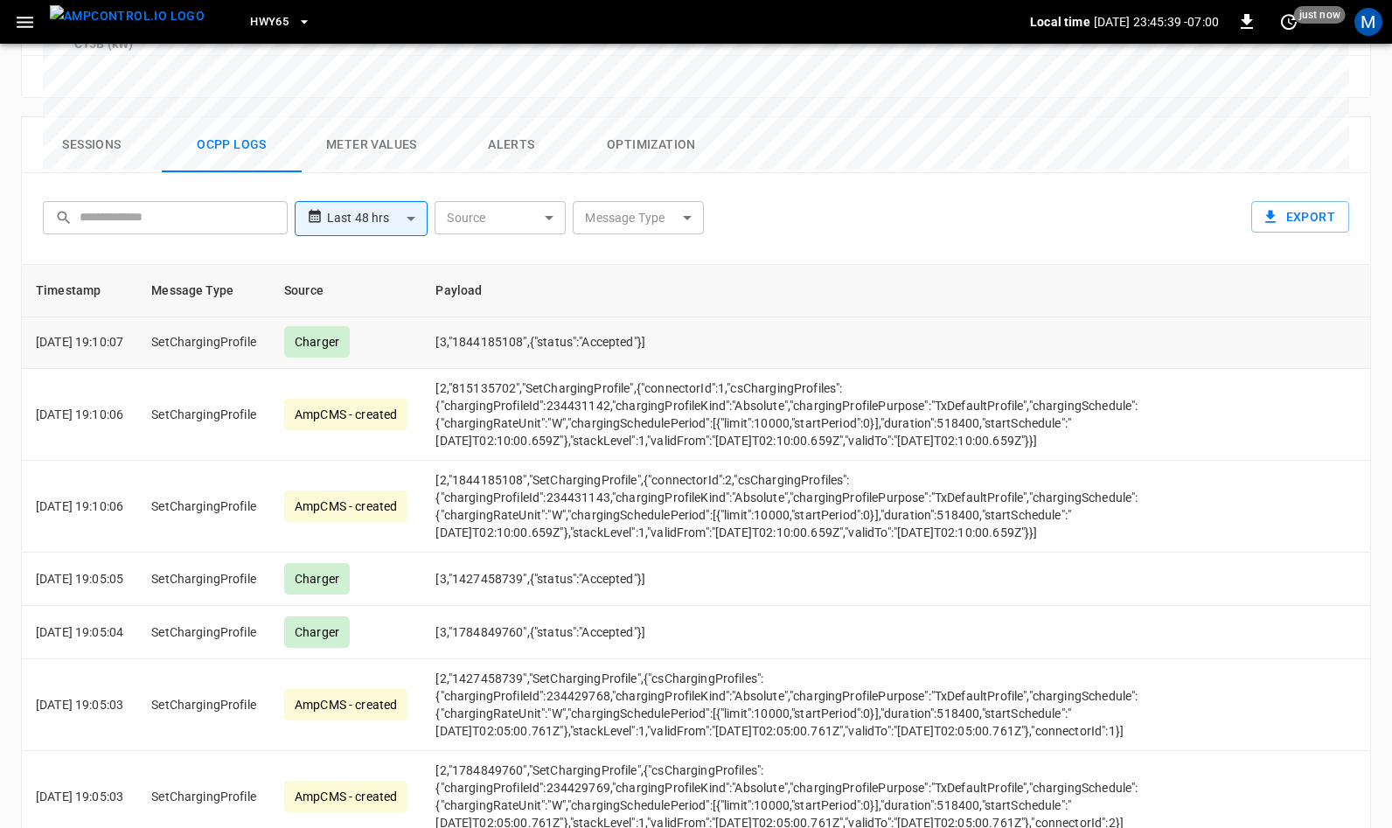
scroll to position [6208, 0]
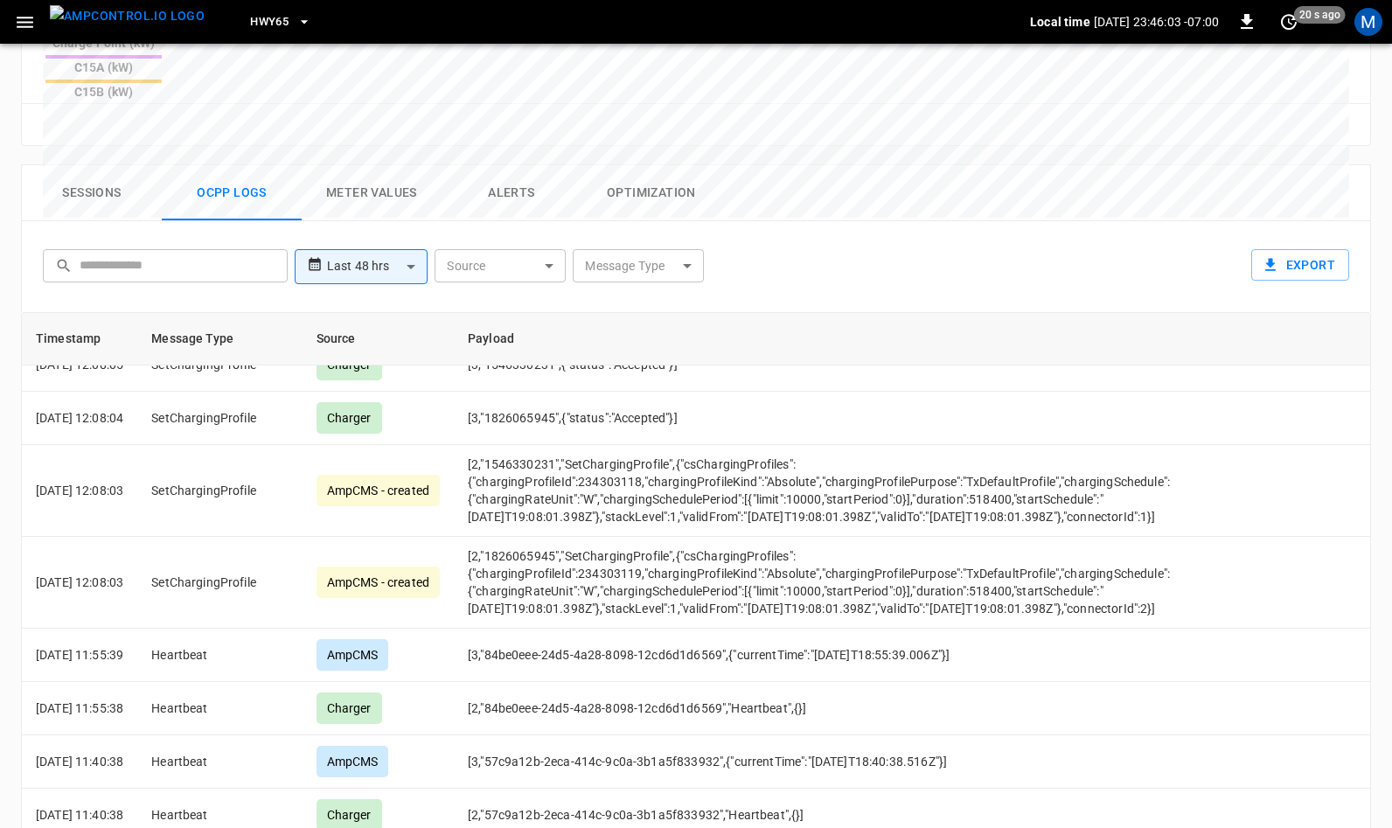
scroll to position [844, 0]
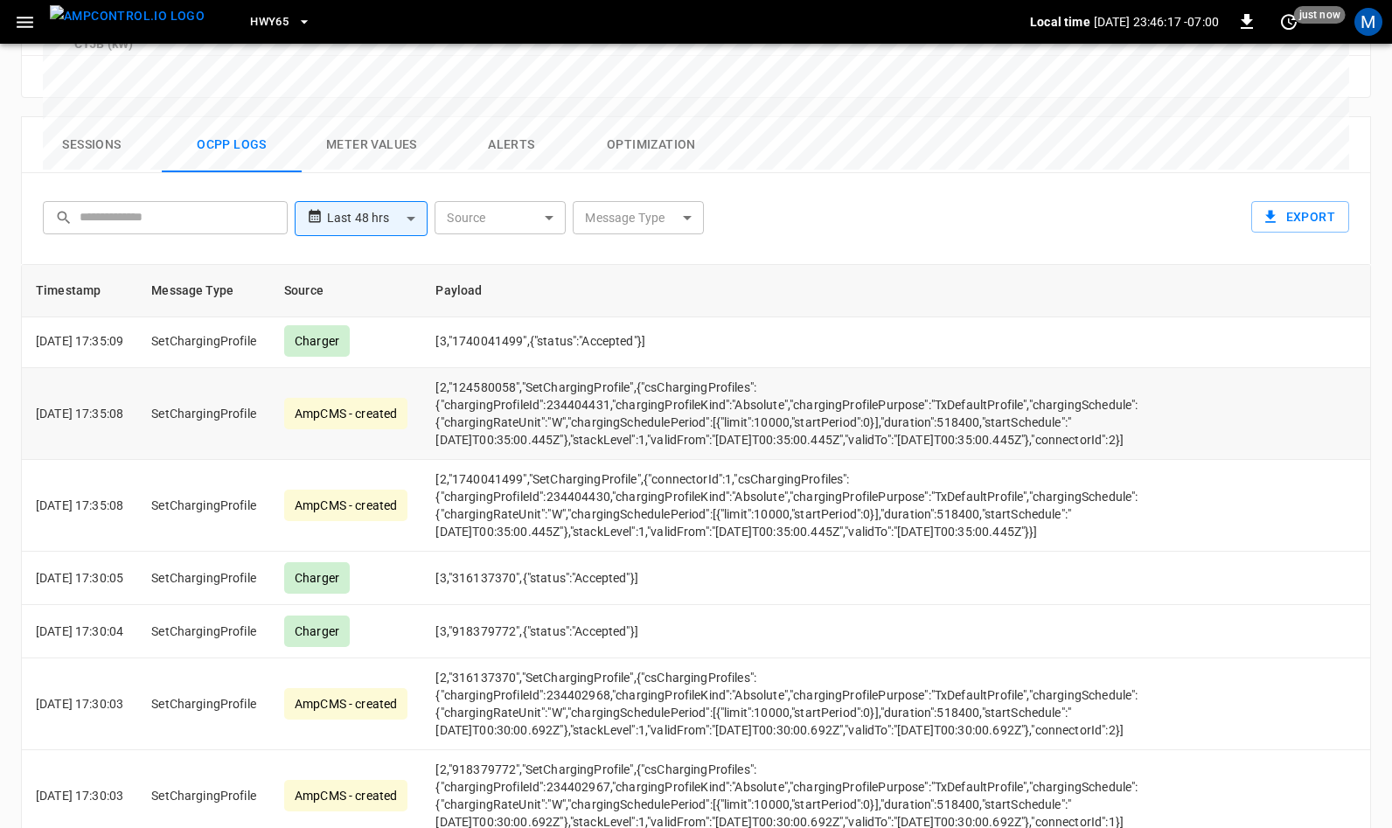
scroll to position [7045, 0]
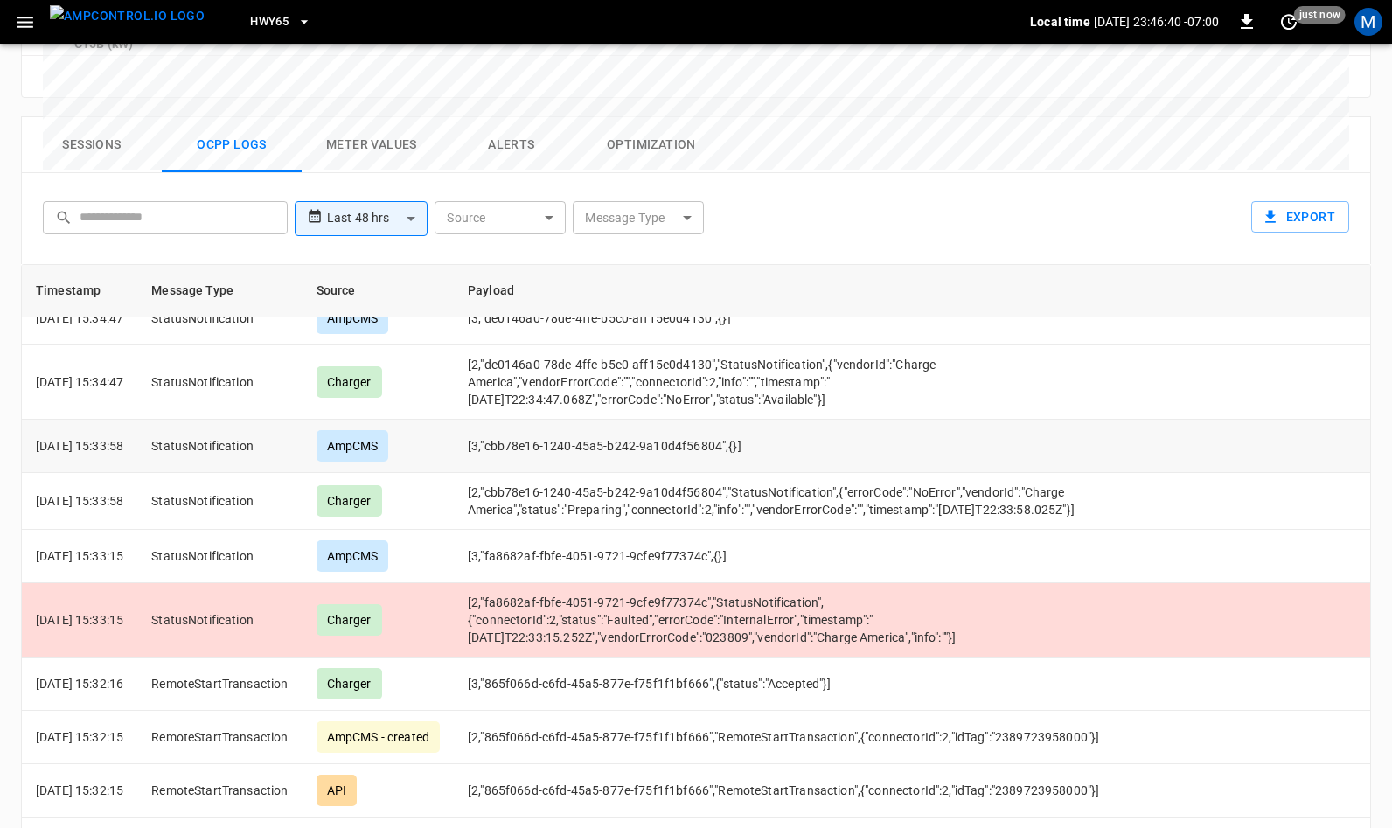
scroll to position [2385, 0]
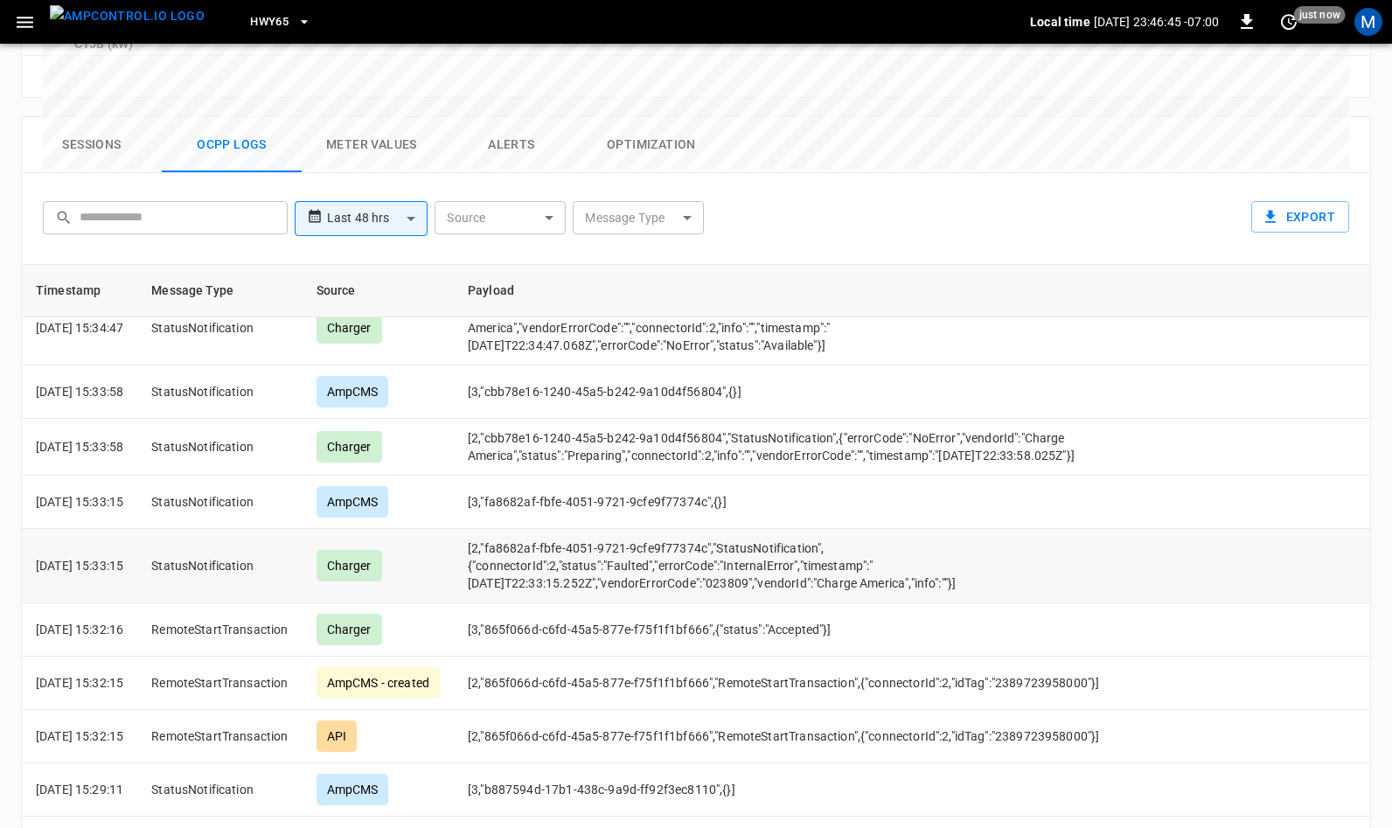
drag, startPoint x: 912, startPoint y: 589, endPoint x: 494, endPoint y: 554, distance: 419.3
click at [494, 554] on td "[2,"fa8682af-fbfe-4051-9721-9cfe9f77374c","StatusNotification",{"connectorId":2…" at bounding box center [819, 566] width 730 height 74
copy td "[2,"fa8682af-fbfe-4051-9721-9cfe9f77374c","StatusNotification",{"connectorId":2…"
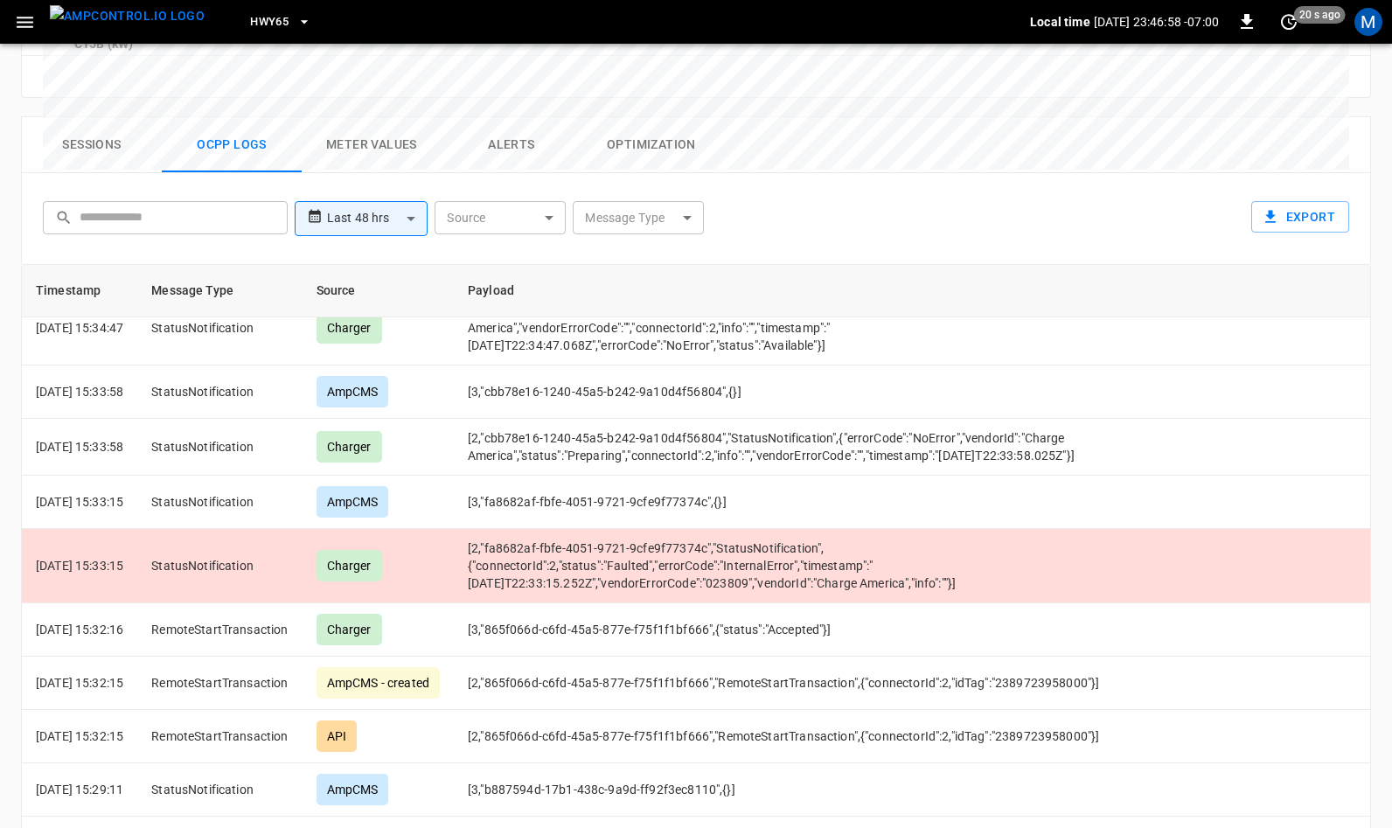
drag, startPoint x: 754, startPoint y: 574, endPoint x: 395, endPoint y: 2, distance: 675.5
click at [0, 0] on div "**********" at bounding box center [696, 34] width 1392 height 1756
click at [257, 22] on span "HWY65" at bounding box center [269, 22] width 38 height 20
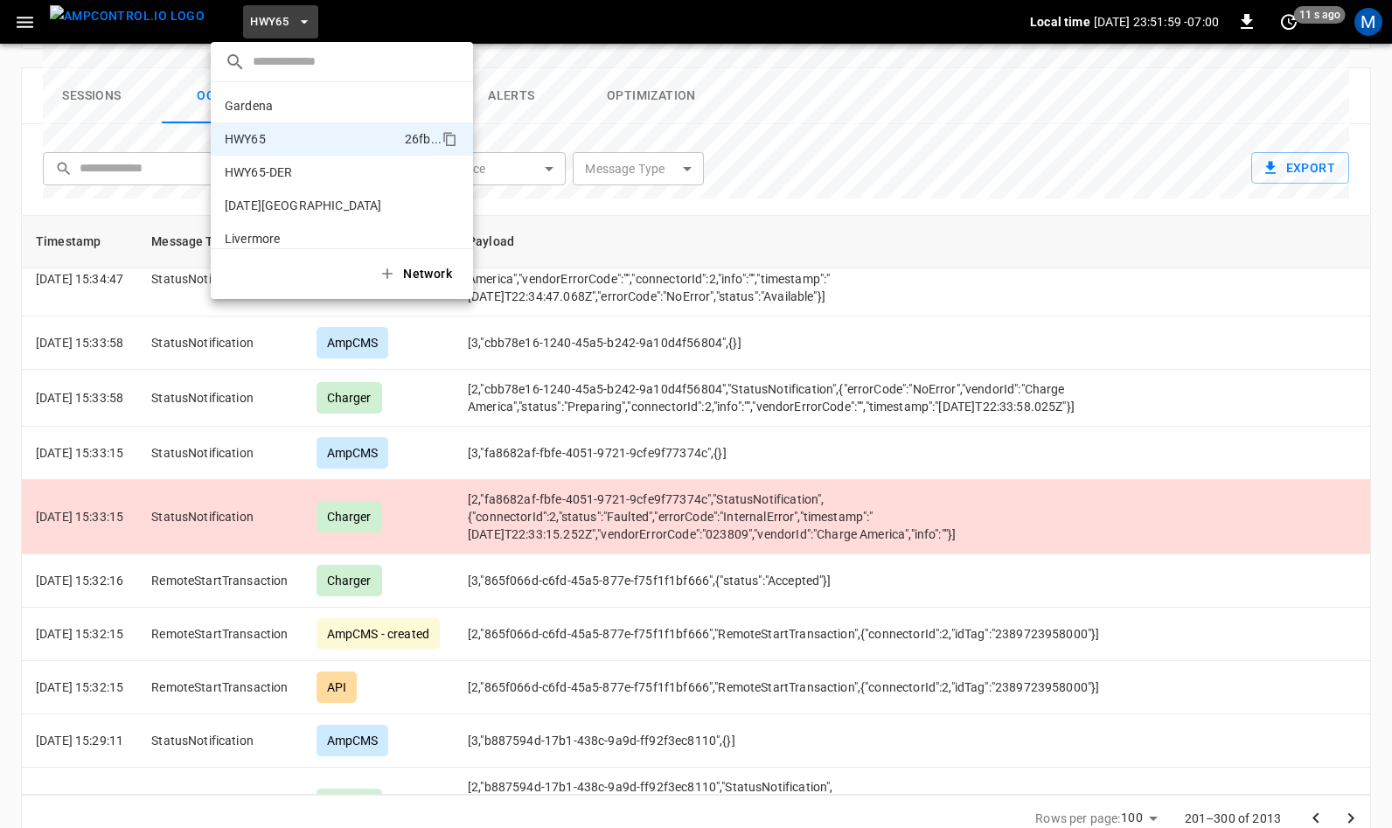
scroll to position [28, 0]
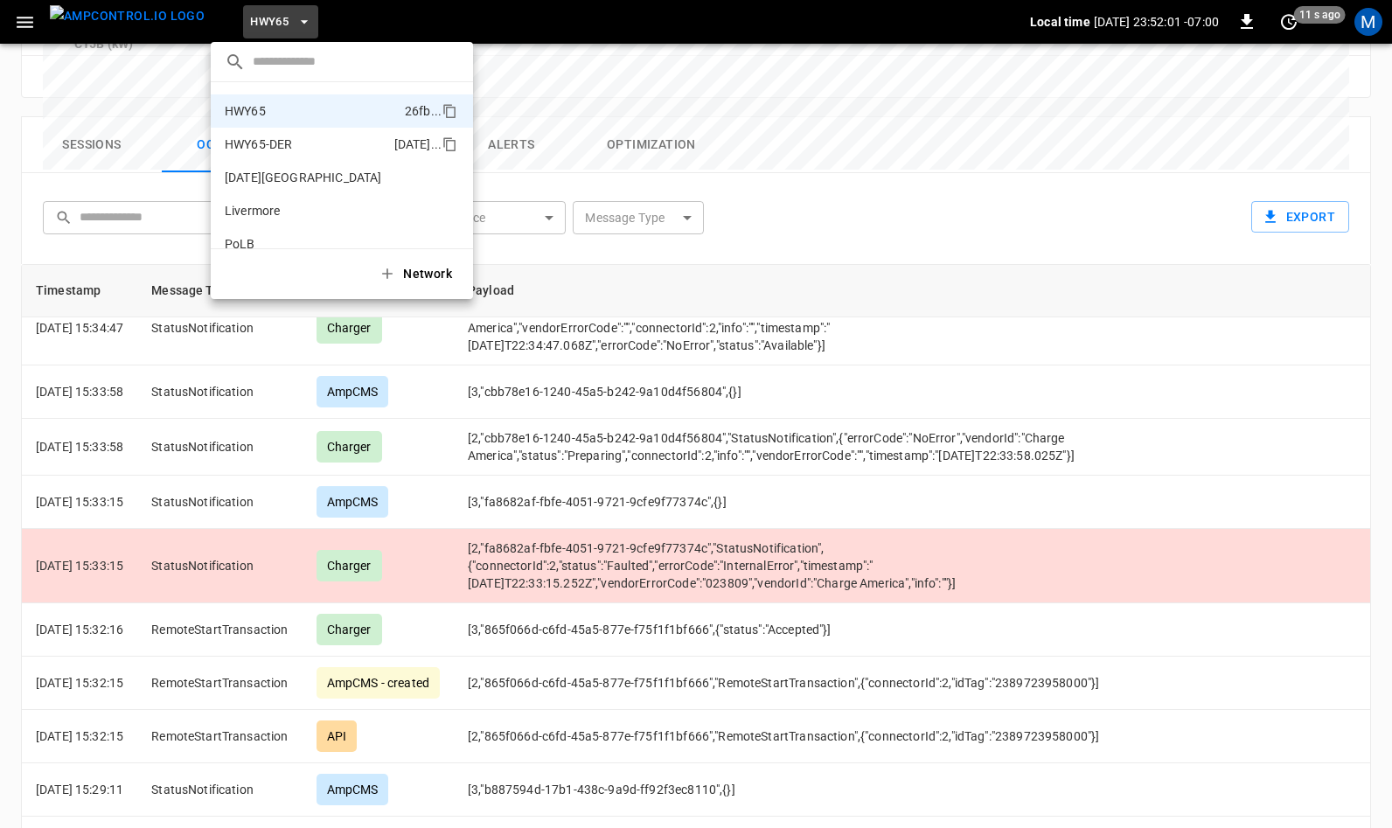
click at [311, 148] on li "HWY65-DER [DATE].." at bounding box center [342, 144] width 262 height 33
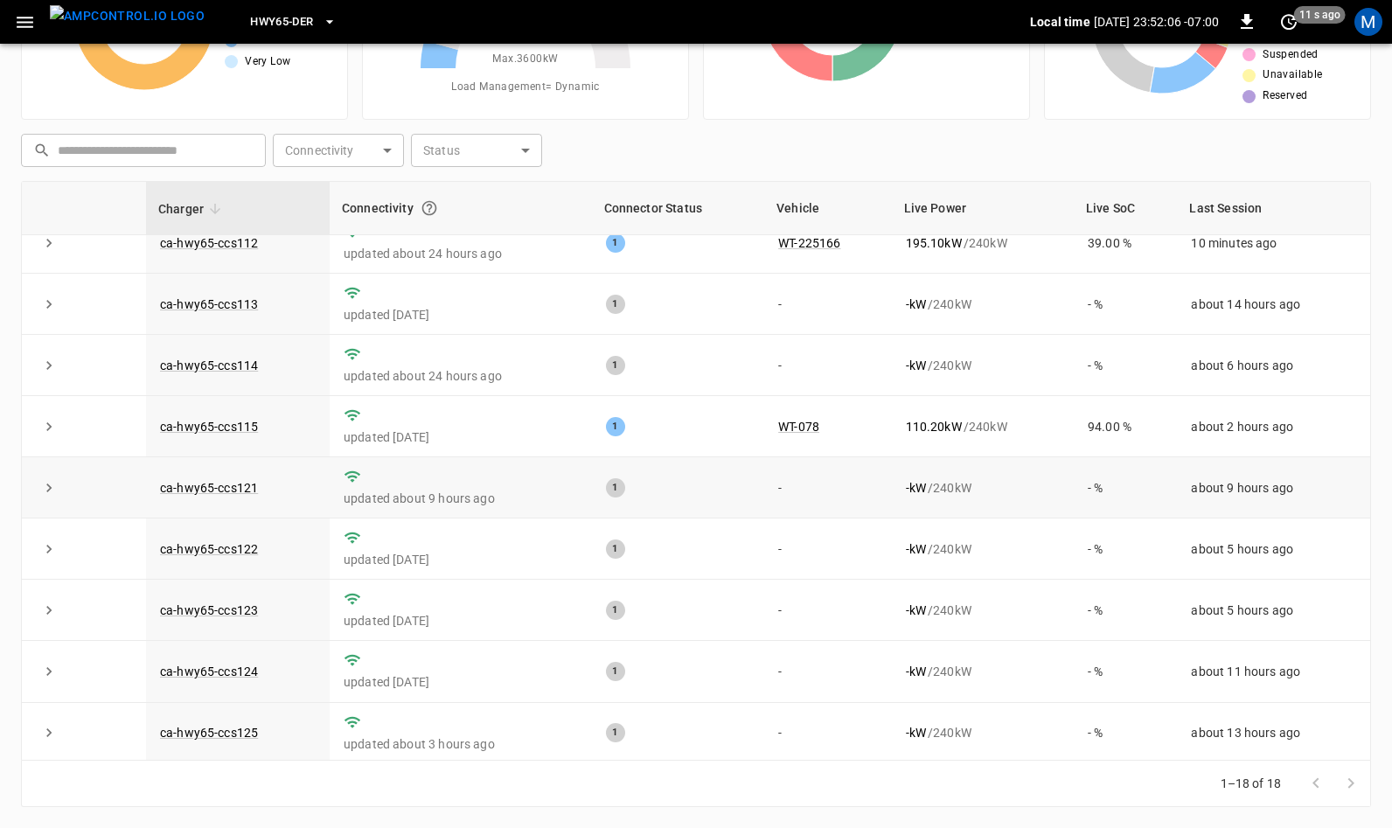
scroll to position [82, 0]
click at [212, 552] on link "ca-hwy65-ccs122" at bounding box center [208, 550] width 105 height 21
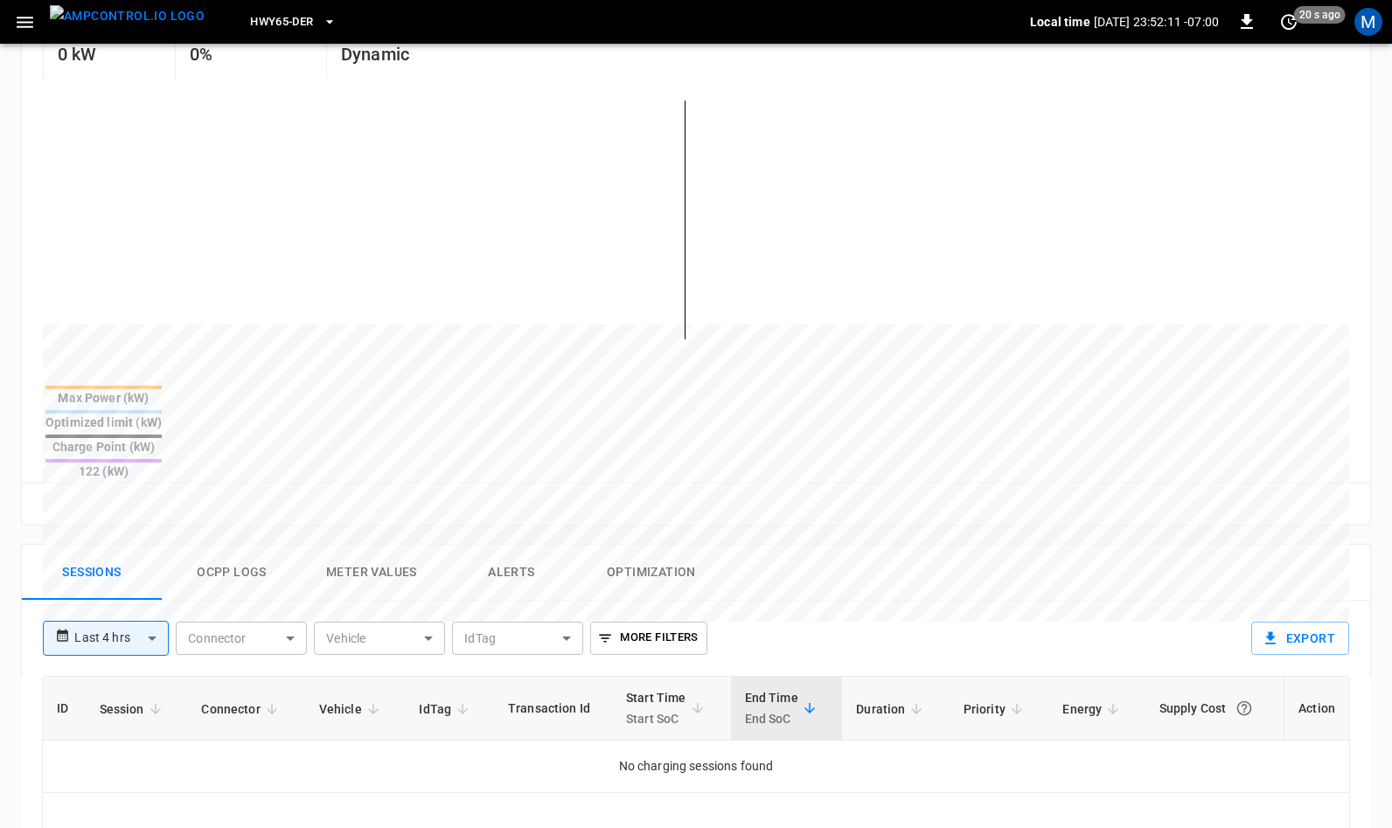
scroll to position [394, 0]
click at [139, 573] on body "**********" at bounding box center [696, 464] width 1392 height 1716
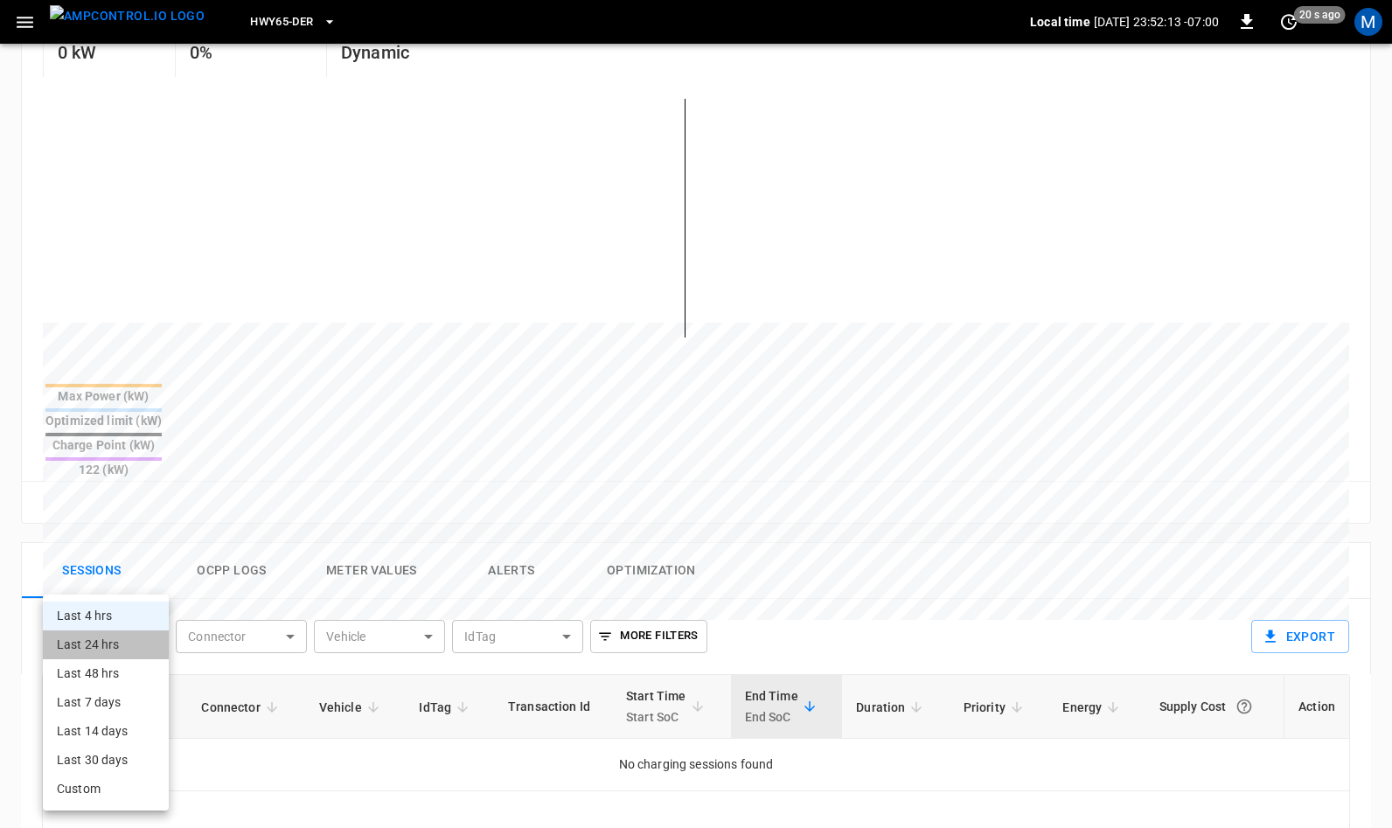
click at [93, 638] on li "Last 24 hrs" at bounding box center [106, 644] width 126 height 29
type input "**********"
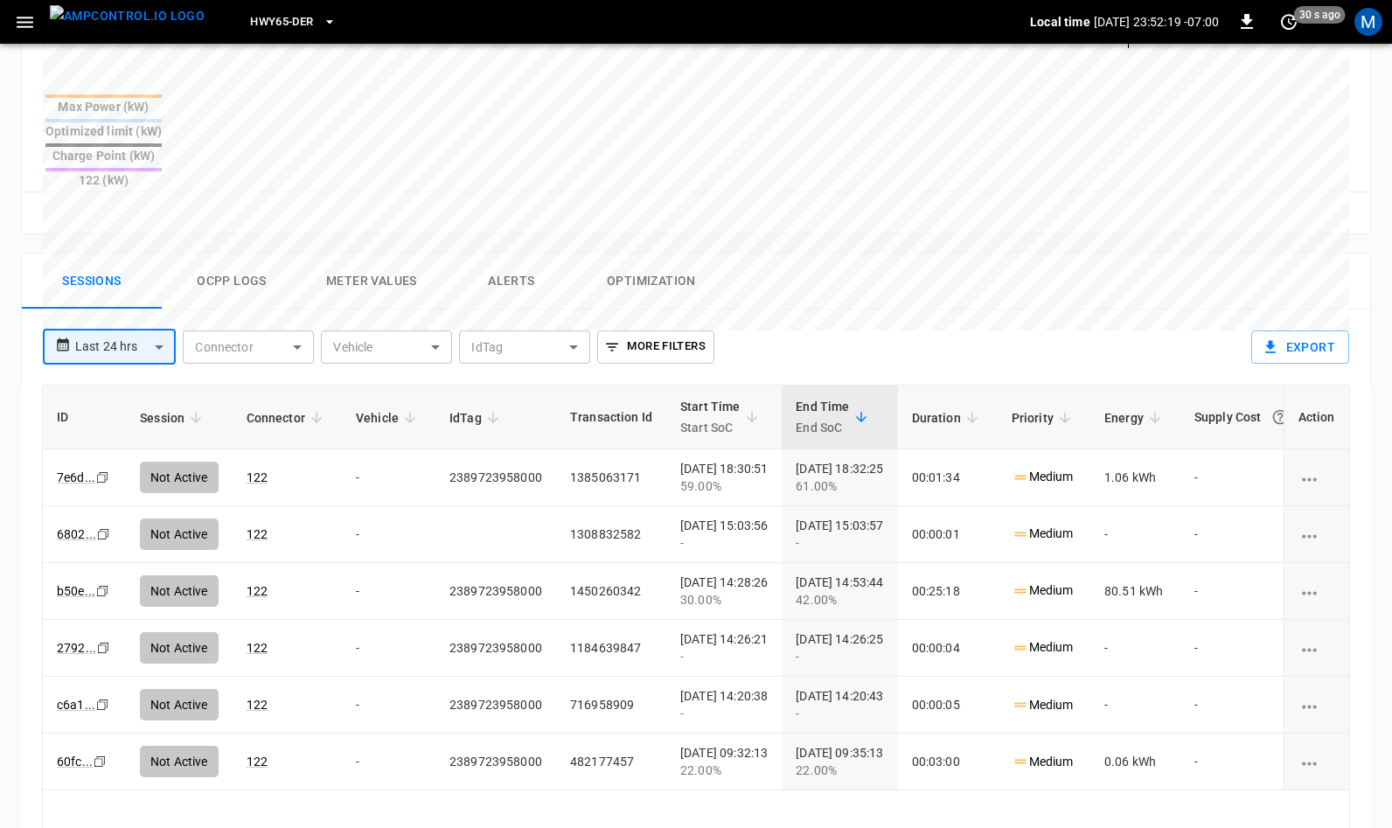
scroll to position [677, 0]
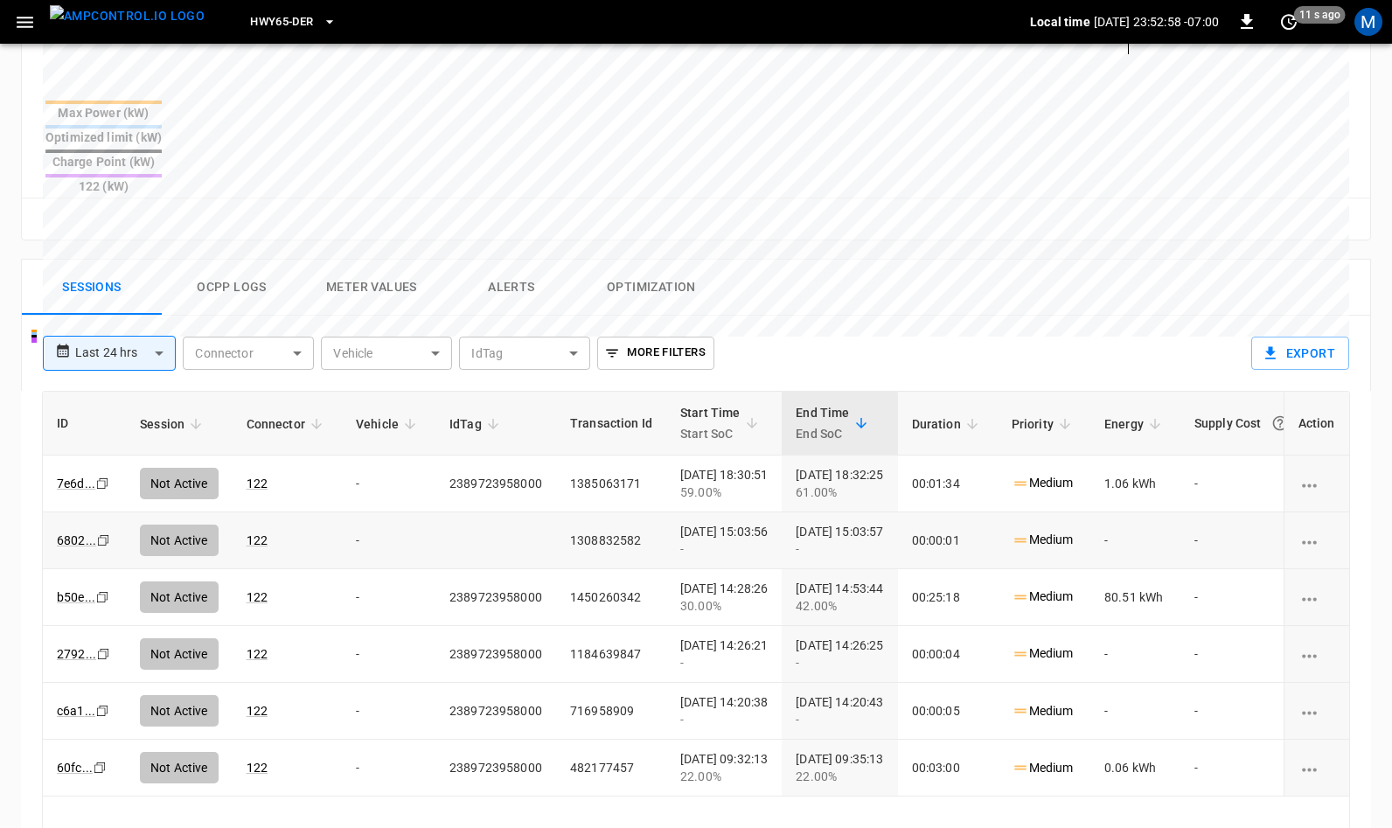
click at [101, 479] on icon "Copy" at bounding box center [102, 483] width 14 height 14
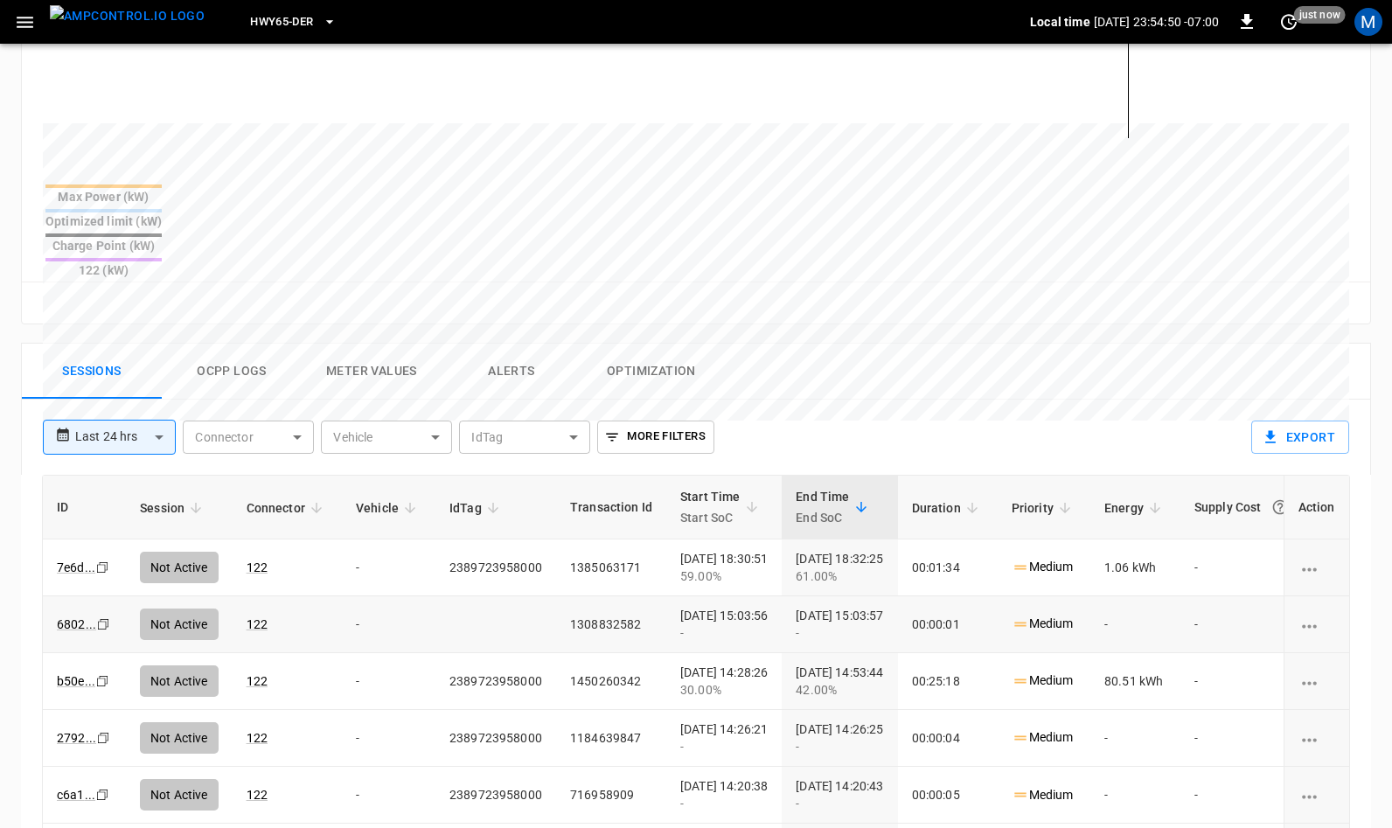
scroll to position [319, 0]
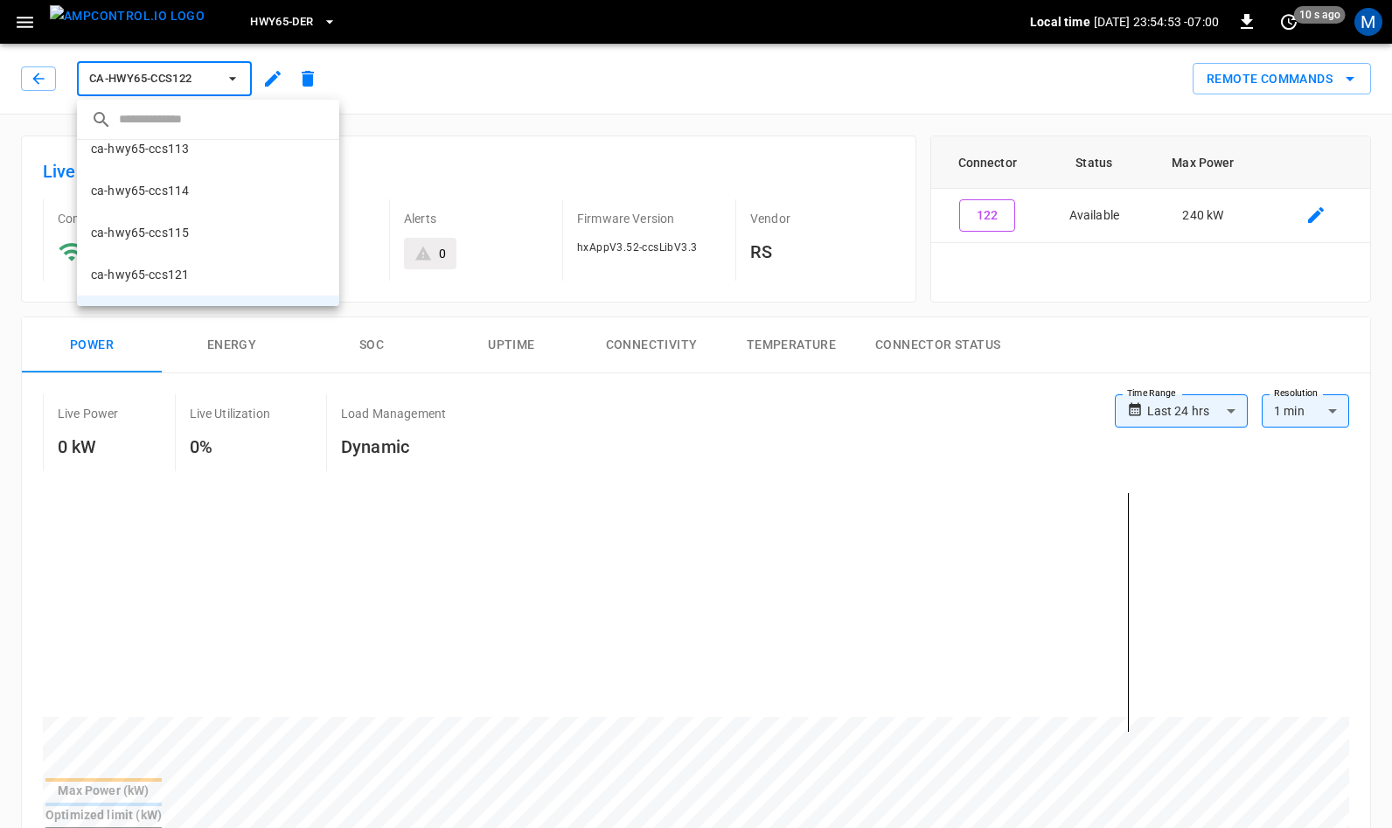
scroll to position [97, 0]
click at [180, 191] on p "ca-hwy65-ccs114" at bounding box center [140, 189] width 98 height 17
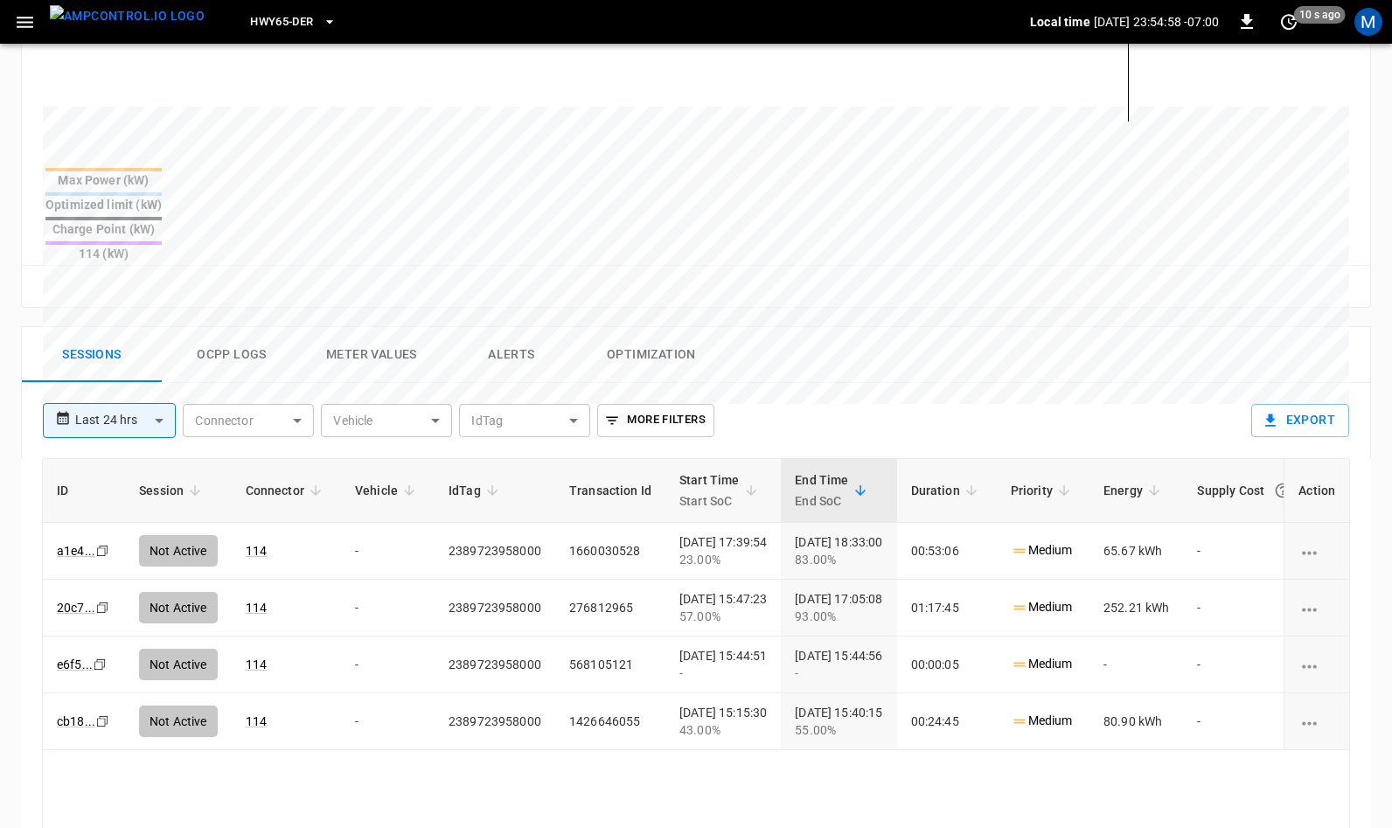
scroll to position [617, 0]
click at [99, 543] on icon "Copy" at bounding box center [102, 550] width 14 height 14
click at [101, 543] on icon "Copy" at bounding box center [102, 550] width 14 height 14
click at [102, 544] on icon "Copy" at bounding box center [102, 550] width 14 height 14
click at [99, 543] on icon "Copy" at bounding box center [102, 550] width 14 height 14
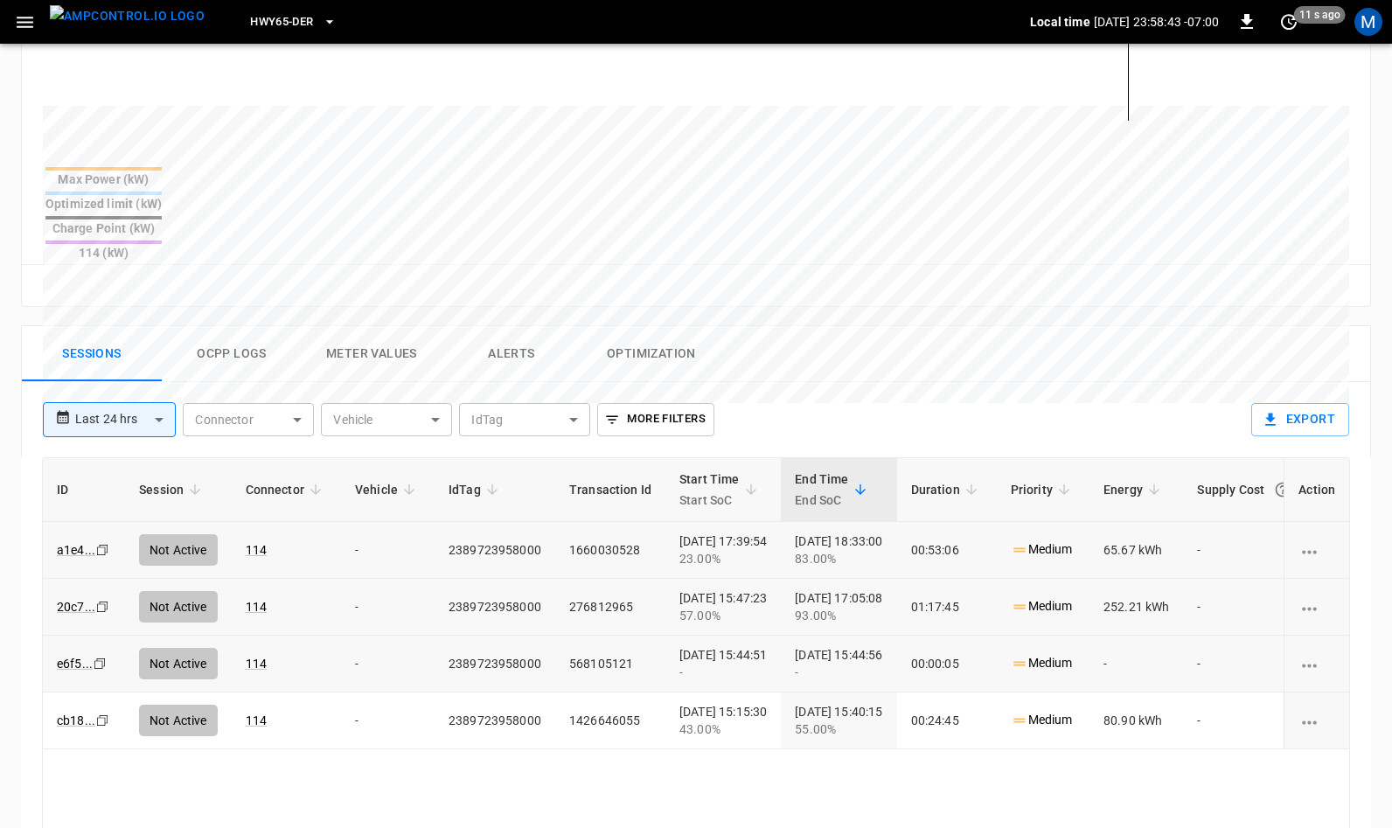
click at [102, 557] on icon "Copy" at bounding box center [102, 550] width 14 height 14
